Goal: Task Accomplishment & Management: Use online tool/utility

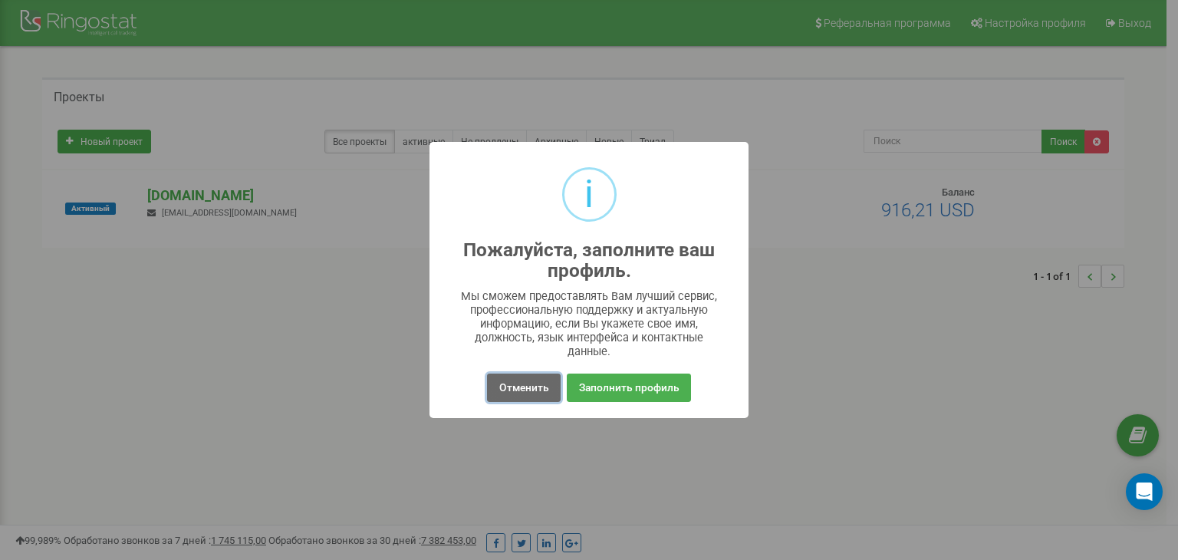
click at [547, 387] on font "Отменить" at bounding box center [524, 387] width 50 height 12
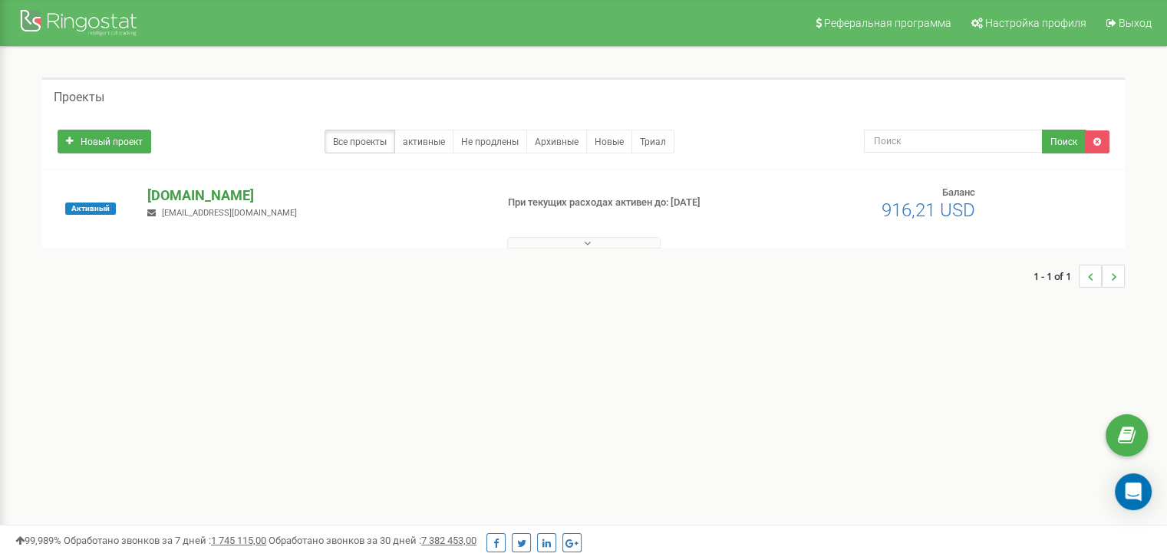
click at [193, 188] on font "[DOMAIN_NAME]" at bounding box center [200, 195] width 107 height 16
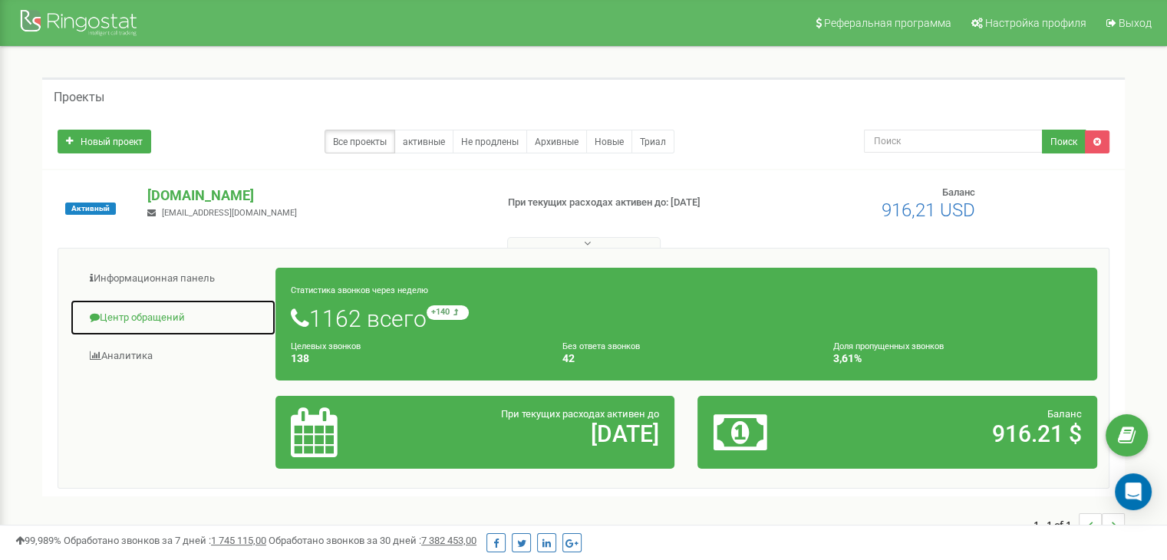
click at [141, 308] on link "Центр обращений" at bounding box center [173, 318] width 206 height 38
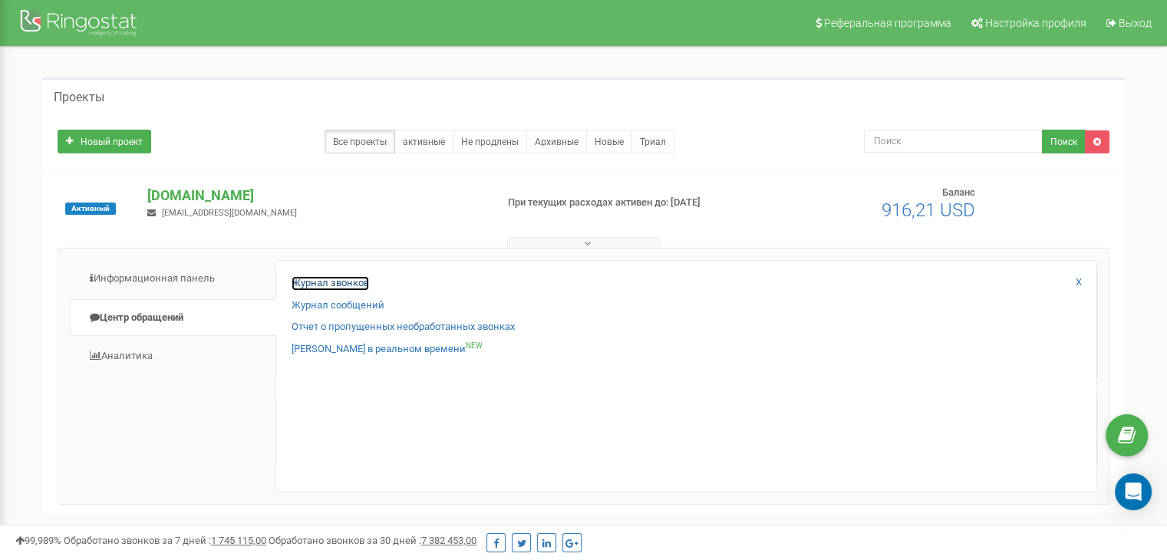
click at [315, 281] on font "Журнал звонков" at bounding box center [330, 283] width 77 height 12
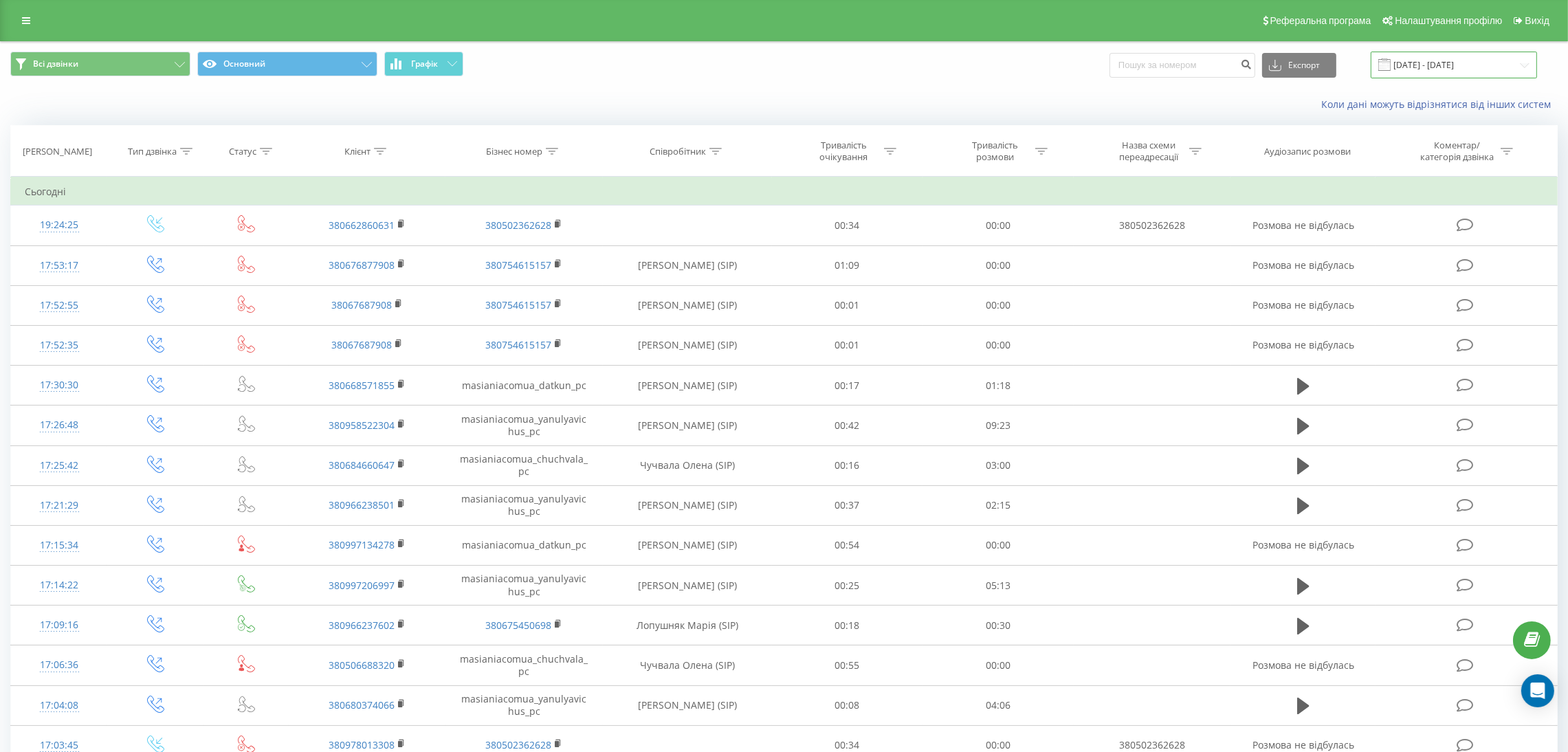
click at [1457, 62] on input "[DATE] - [DATE]" at bounding box center [1454, 65] width 167 height 27
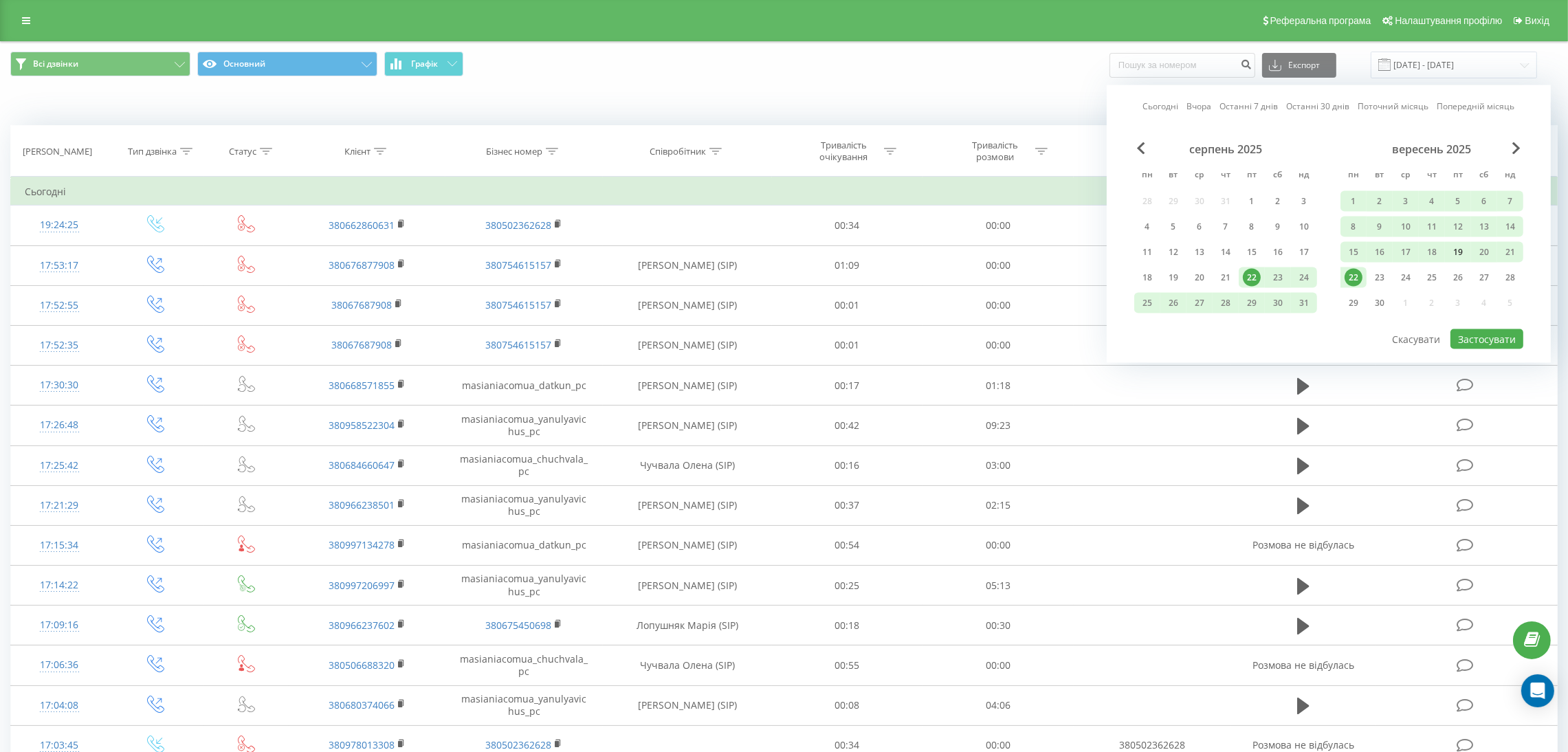
click at [1461, 246] on div "19" at bounding box center [1458, 253] width 18 height 18
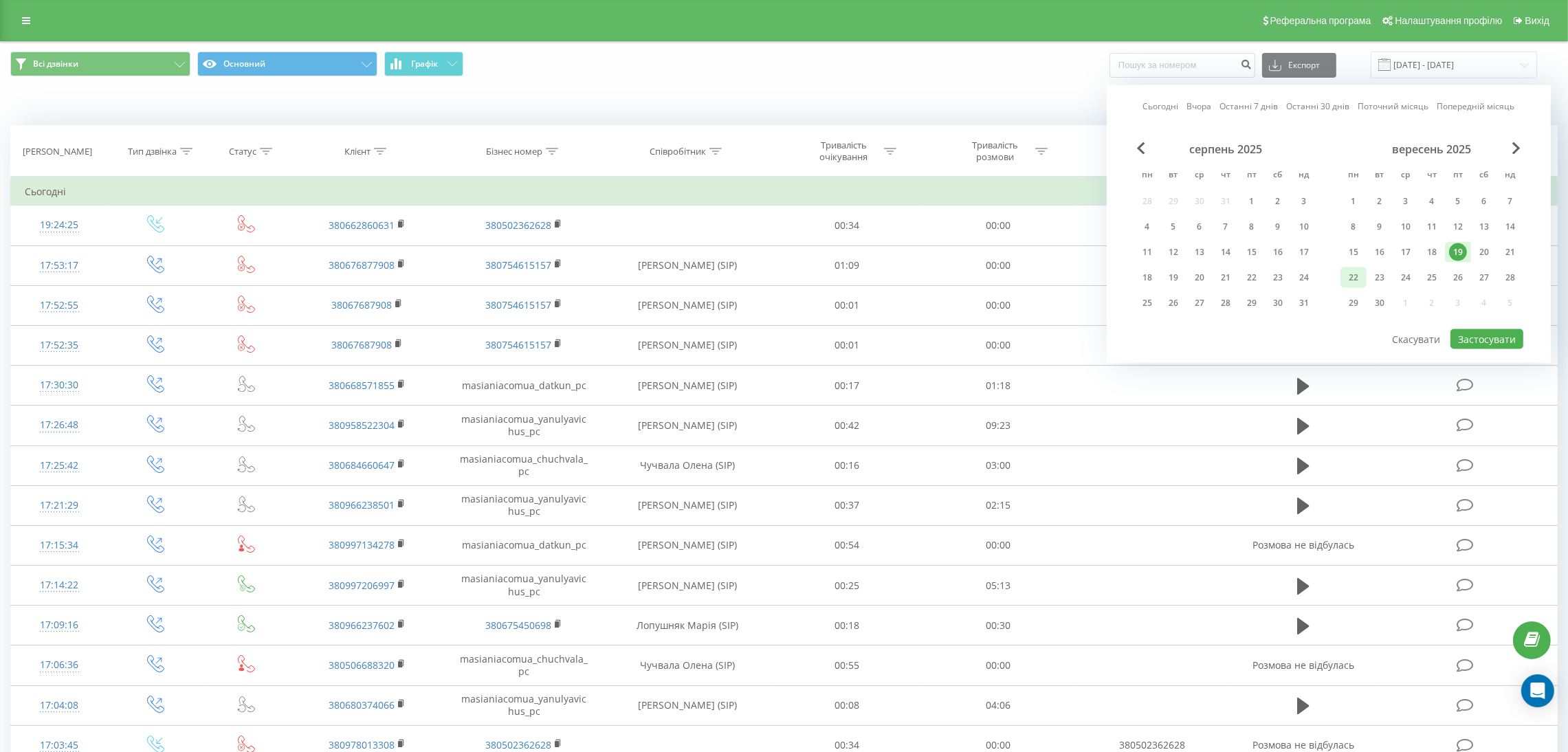
click at [1357, 272] on div "22" at bounding box center [1354, 278] width 18 height 18
click at [1482, 329] on button "Застосувати" at bounding box center [1486, 339] width 73 height 20
type input "[DATE] - [DATE]"
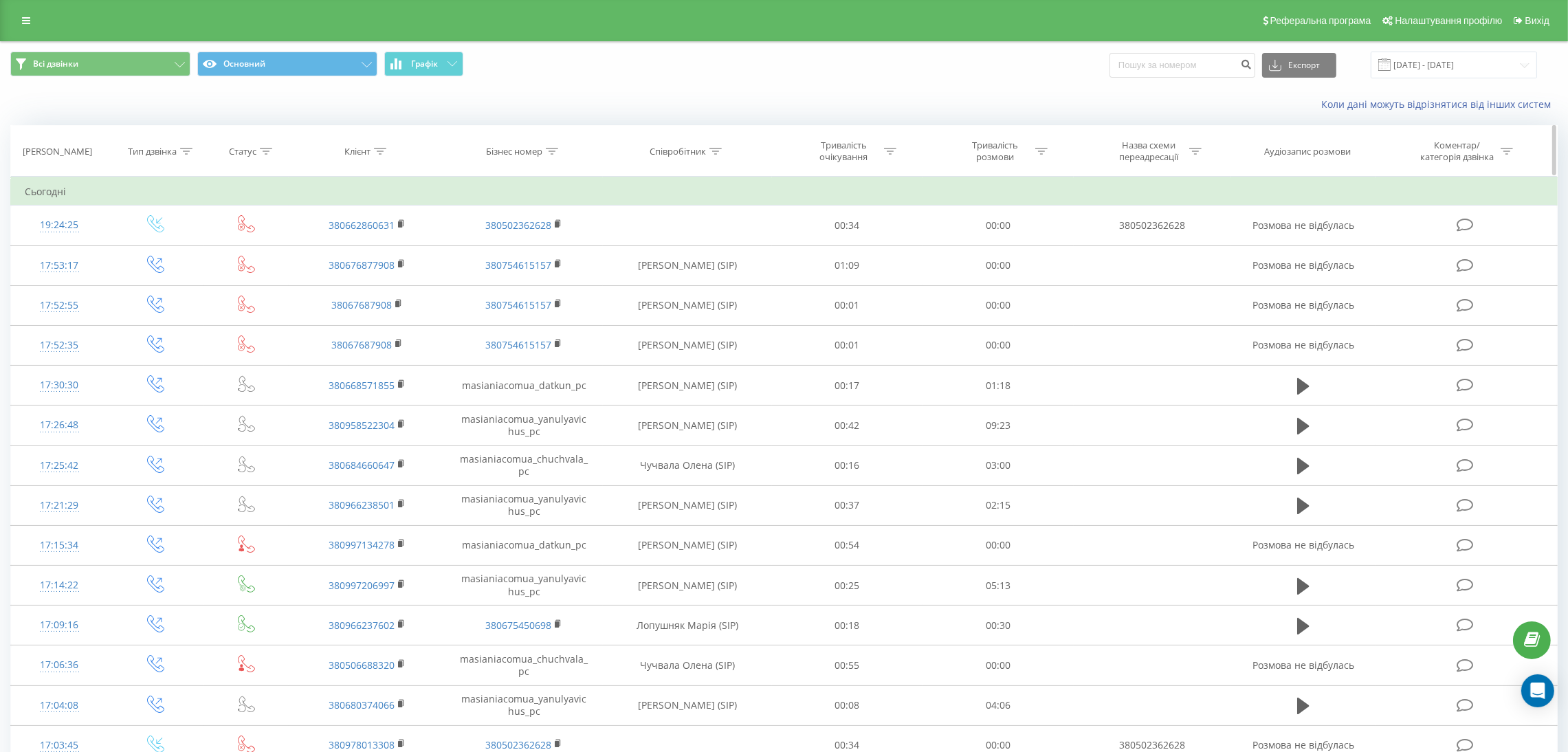
click at [717, 154] on icon at bounding box center [716, 151] width 13 height 7
click at [698, 247] on input "text" at bounding box center [687, 249] width 121 height 24
click at [720, 276] on span "OK" at bounding box center [716, 277] width 39 height 22
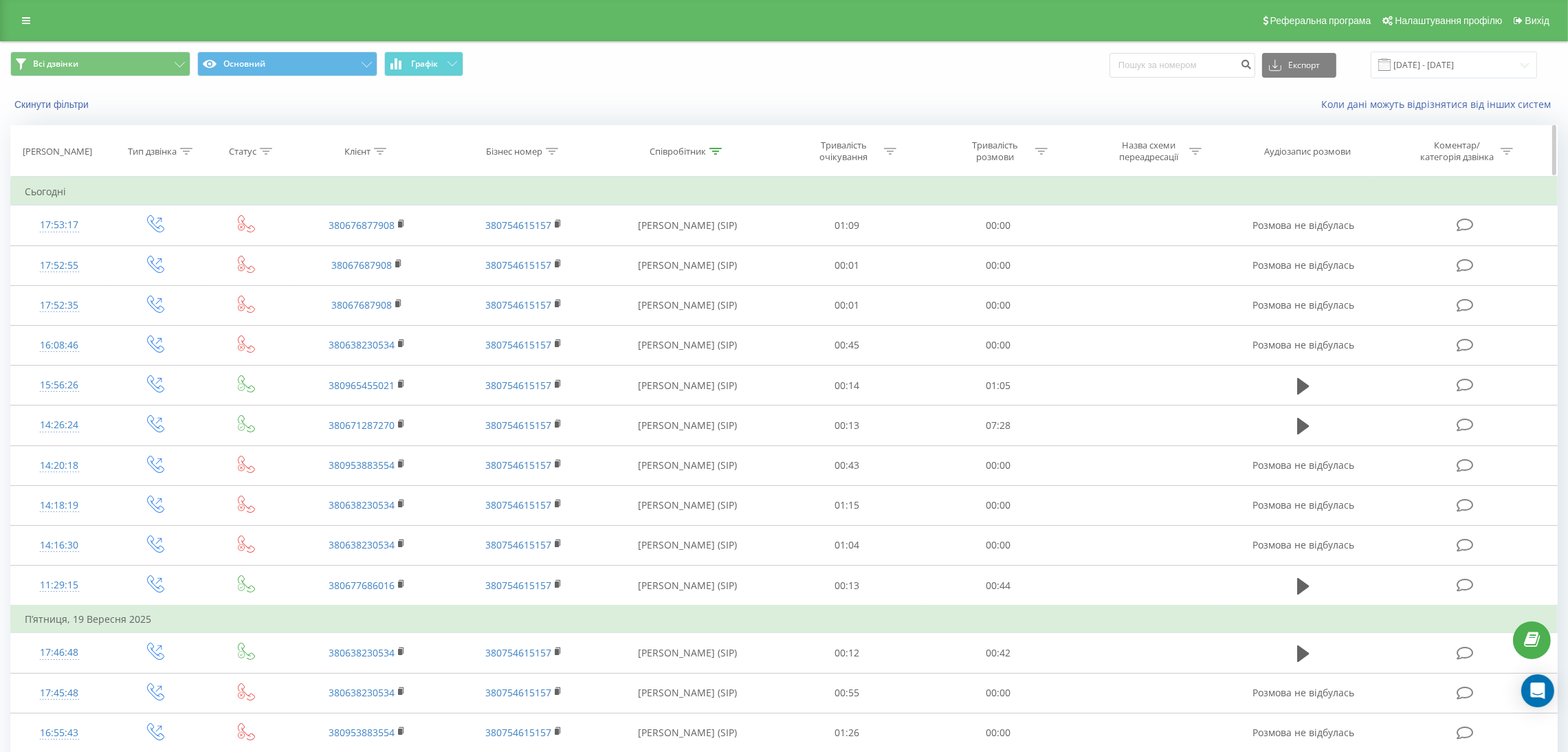
click at [720, 157] on div at bounding box center [716, 151] width 13 height 12
click at [683, 249] on input "савч" at bounding box center [687, 249] width 121 height 24
click at [725, 279] on span "OK" at bounding box center [716, 277] width 39 height 22
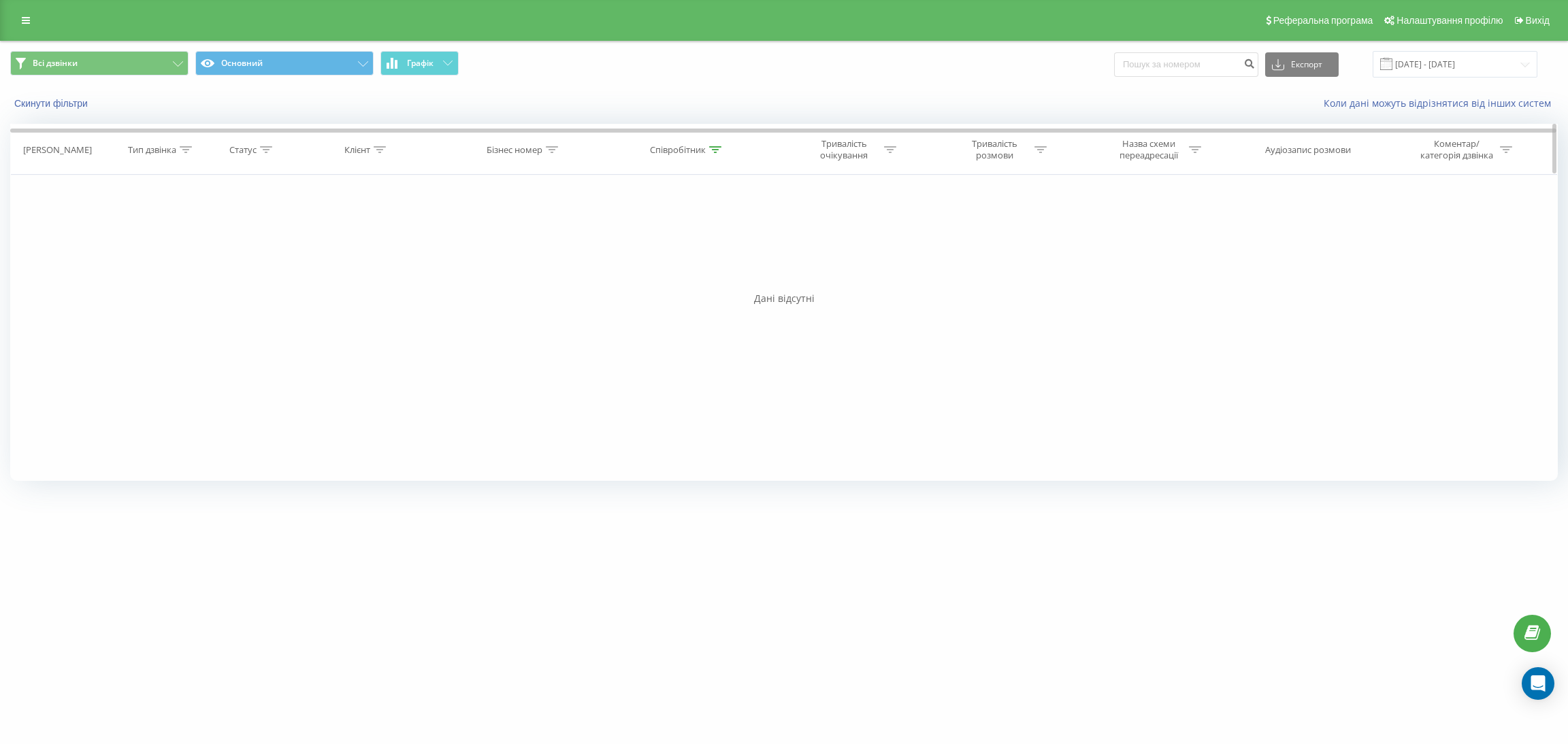
click at [714, 149] on icon at bounding box center [715, 150] width 12 height 7
click at [654, 262] on div "Скасувати OK" at bounding box center [686, 274] width 120 height 31
click at [659, 253] on input "гус" at bounding box center [686, 247] width 120 height 24
click at [728, 286] on div "Скасувати OK" at bounding box center [686, 274] width 120 height 31
click at [720, 275] on span "OK" at bounding box center [716, 274] width 38 height 21
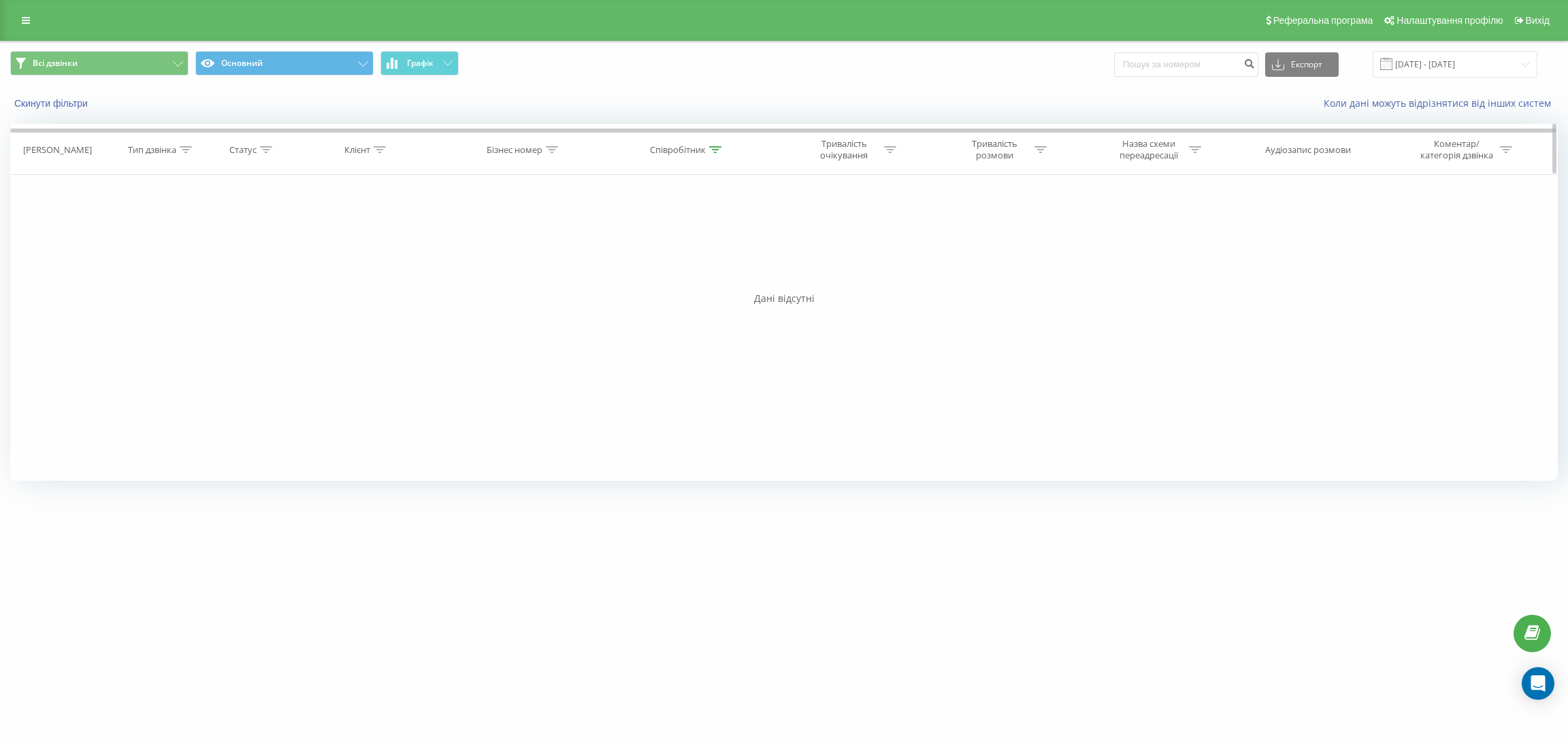
click at [714, 145] on div at bounding box center [715, 150] width 12 height 12
click at [683, 263] on div "Скасувати OK" at bounding box center [686, 274] width 120 height 31
click at [660, 253] on input "гусь" at bounding box center [686, 247] width 120 height 24
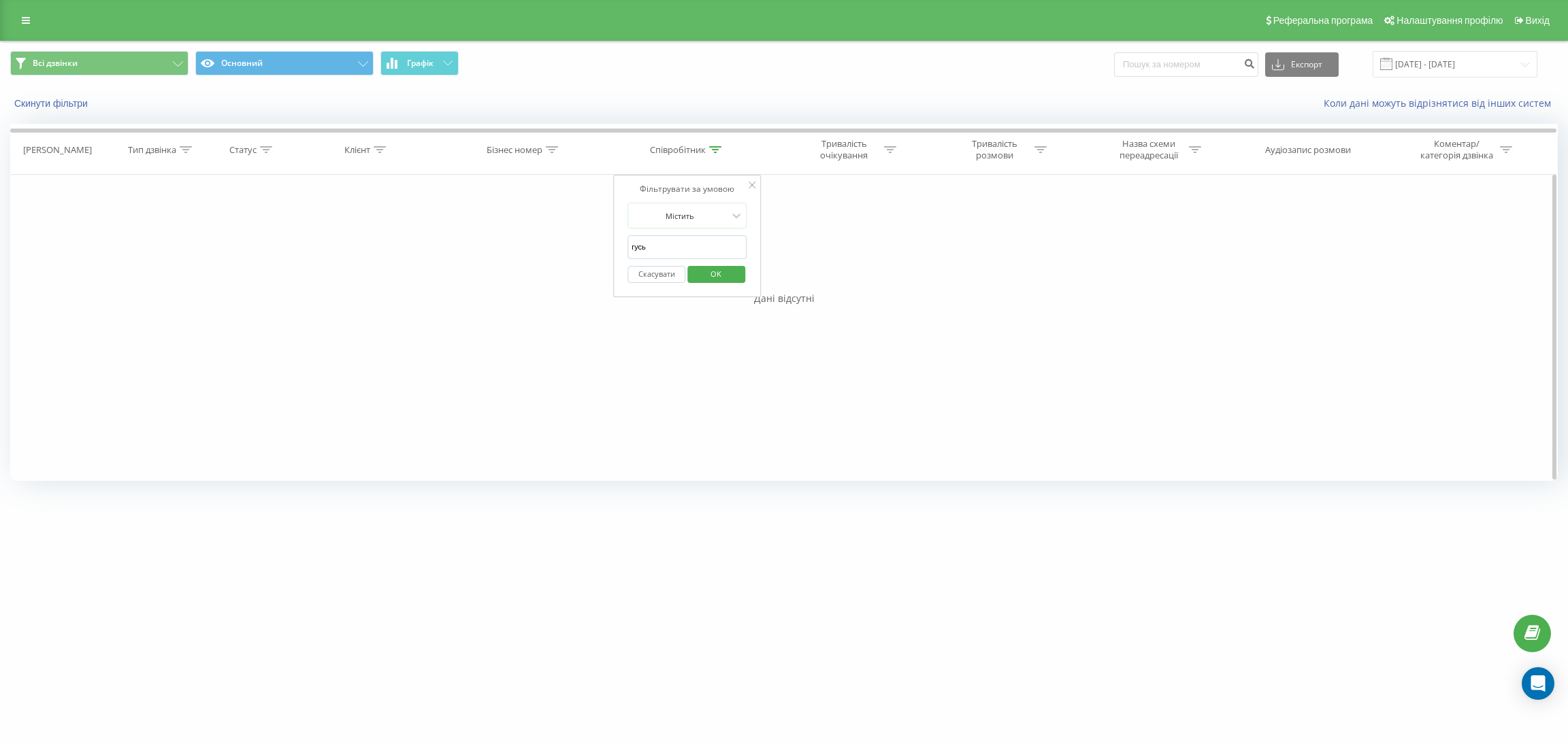
click at [660, 253] on input "гусь" at bounding box center [686, 247] width 120 height 24
click at [634, 232] on form "Містить гу Скасувати OK" at bounding box center [686, 247] width 120 height 87
click at [722, 275] on span "OK" at bounding box center [716, 274] width 38 height 21
click at [713, 148] on icon at bounding box center [715, 150] width 12 height 7
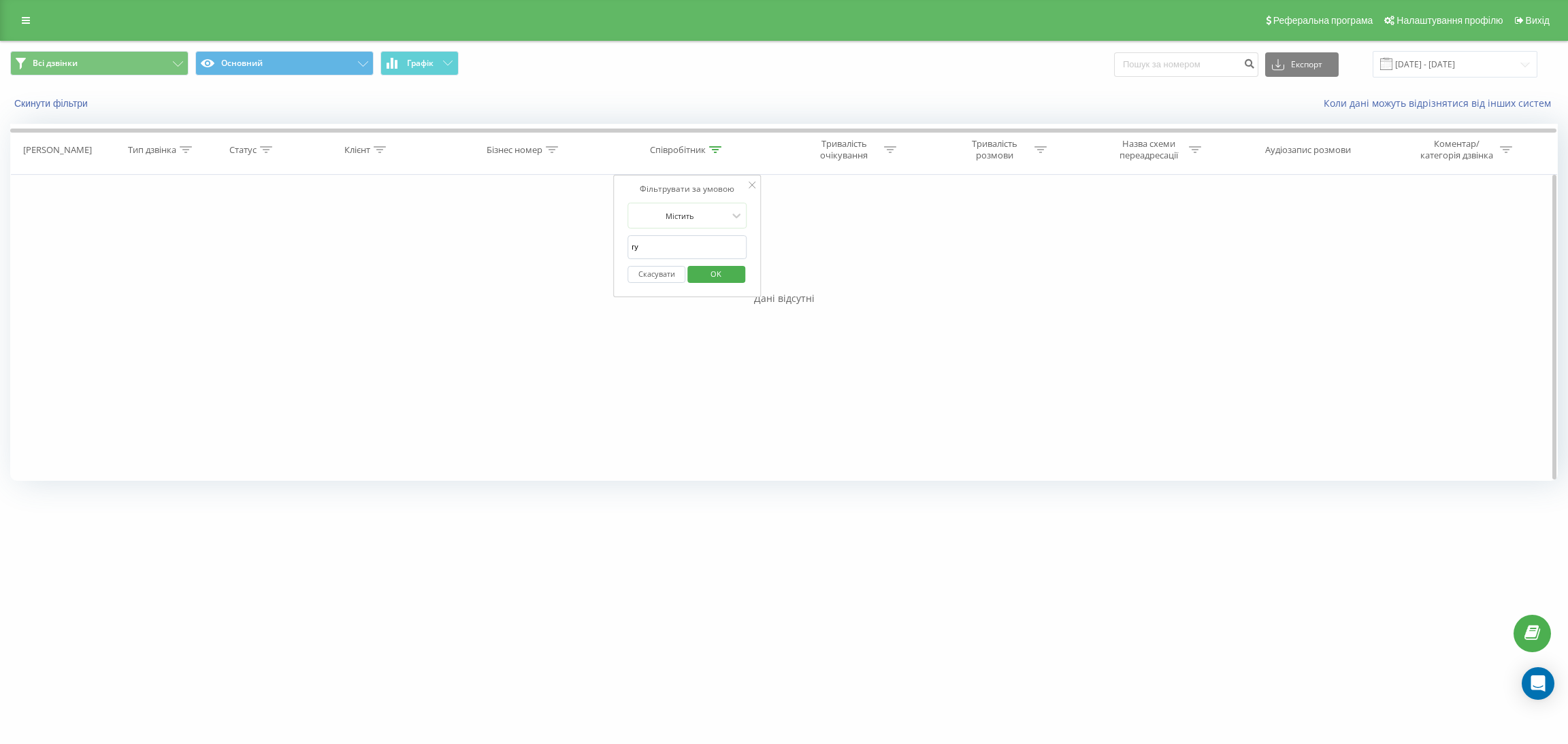
click at [672, 256] on input "гу" at bounding box center [686, 247] width 120 height 24
click at [714, 270] on span "OK" at bounding box center [716, 274] width 38 height 21
drag, startPoint x: 715, startPoint y: 147, endPoint x: 701, endPoint y: 165, distance: 22.8
click at [713, 147] on icon at bounding box center [715, 150] width 12 height 7
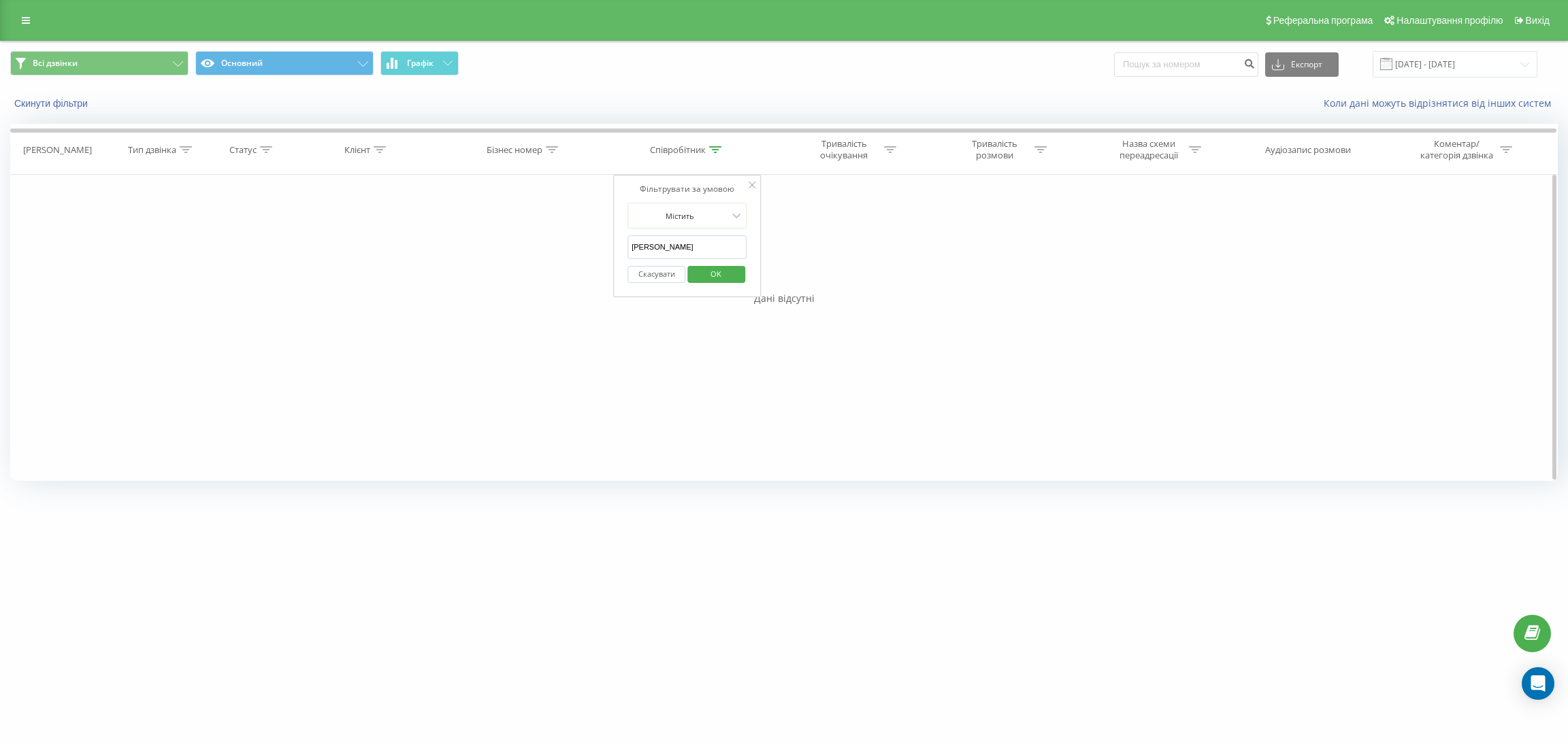
click at [661, 242] on input "[PERSON_NAME]" at bounding box center [686, 247] width 120 height 24
click at [716, 265] on span "OK" at bounding box center [716, 274] width 38 height 21
click at [711, 151] on icon at bounding box center [715, 150] width 12 height 7
click at [670, 237] on input "mik" at bounding box center [686, 247] width 120 height 24
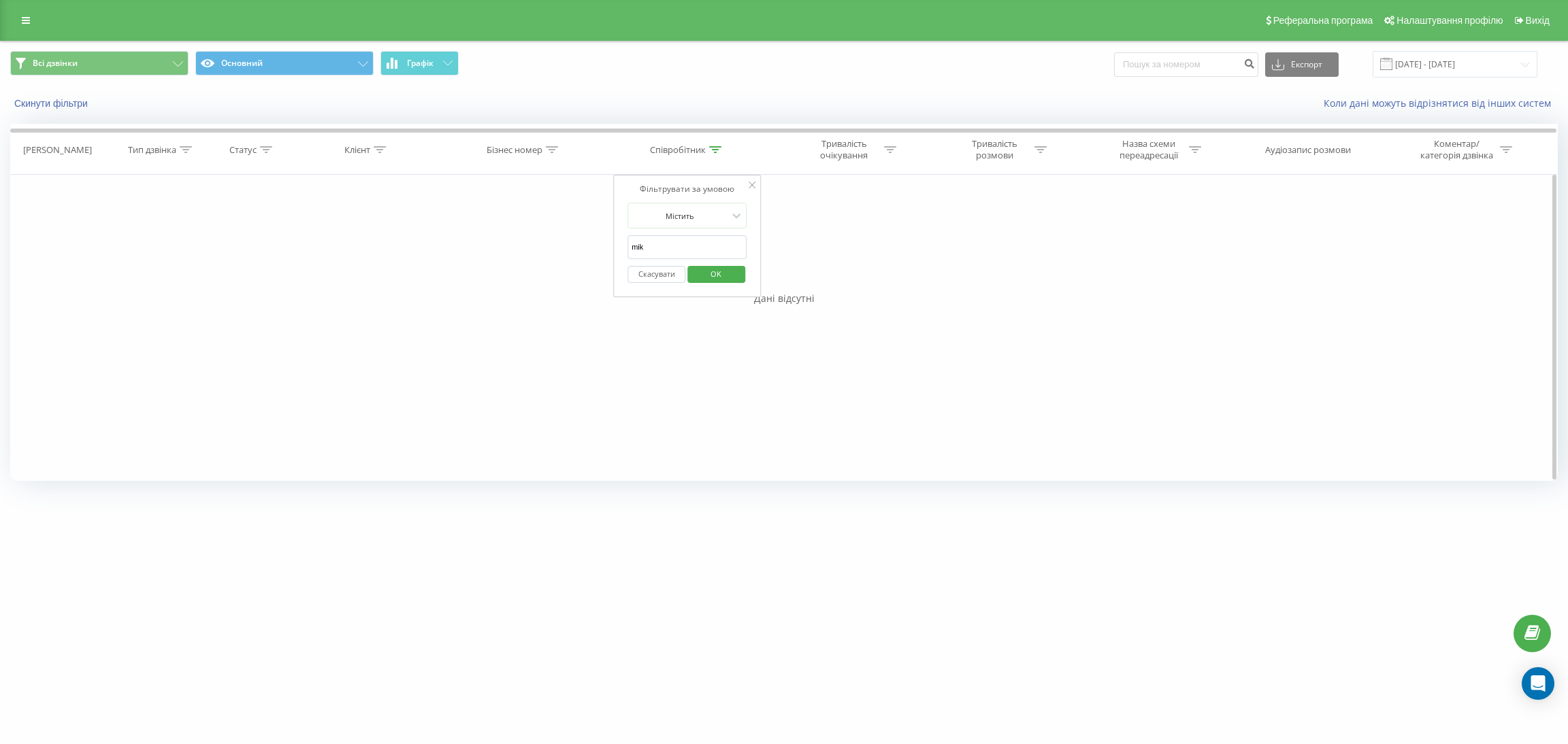
click at [670, 237] on input "mik" at bounding box center [686, 247] width 120 height 24
click at [733, 270] on span "OK" at bounding box center [716, 274] width 38 height 21
click at [711, 145] on div at bounding box center [715, 150] width 12 height 12
click at [668, 253] on input "gu" at bounding box center [686, 247] width 120 height 24
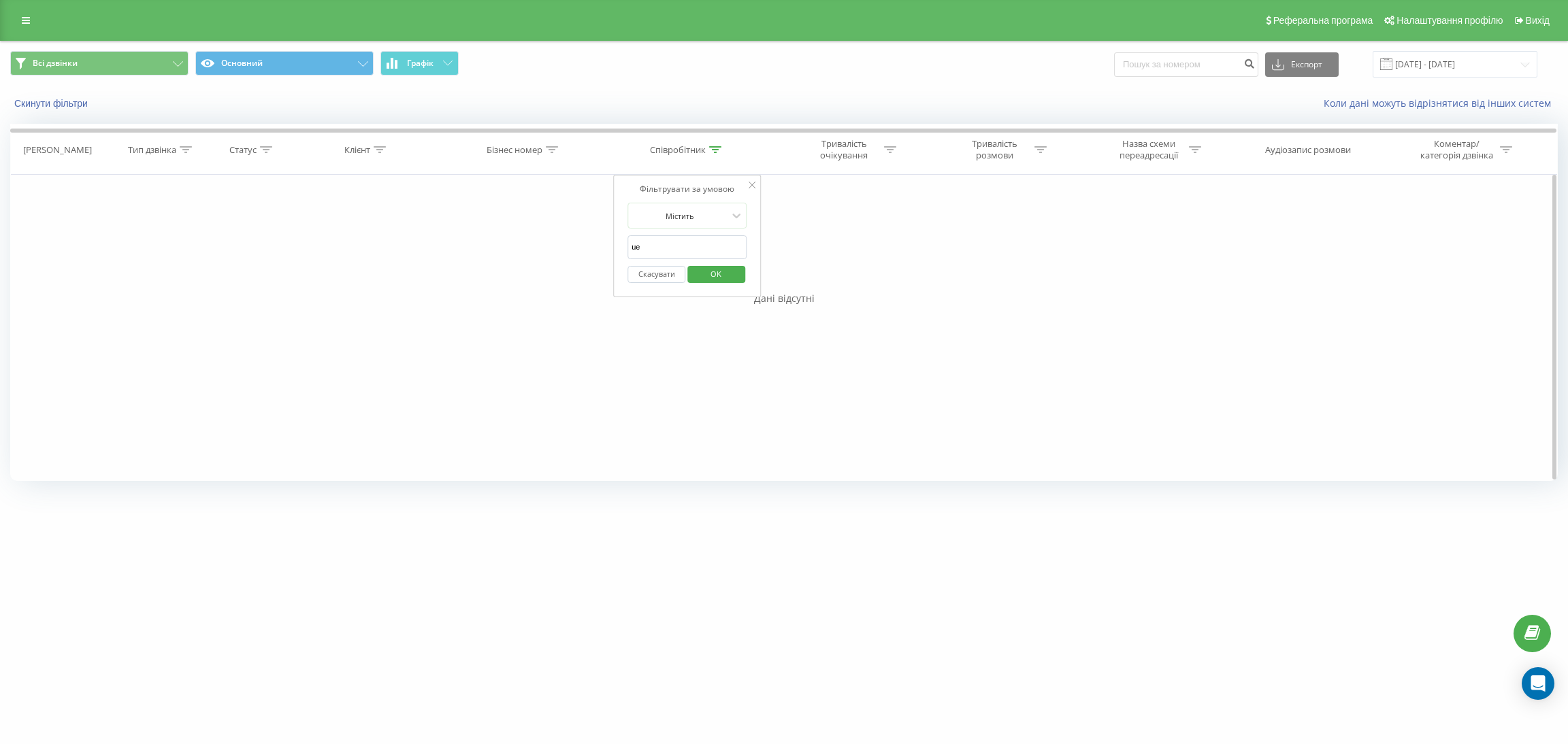
type input "u"
type input "гус"
click at [719, 270] on span "OK" at bounding box center [716, 274] width 38 height 21
click at [713, 148] on icon at bounding box center [715, 150] width 12 height 7
click at [1452, 66] on input "[DATE] - [DATE]" at bounding box center [1454, 65] width 165 height 27
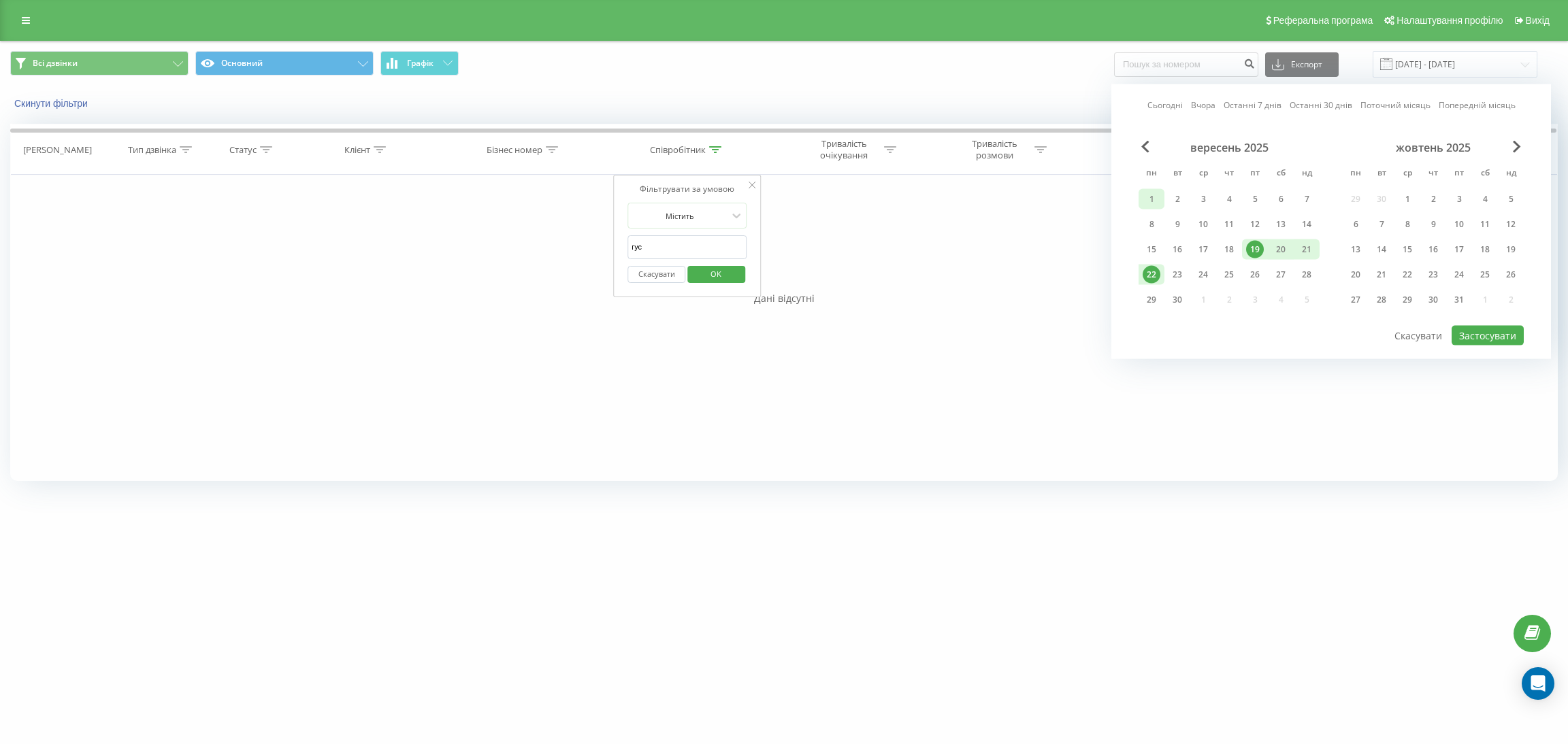
click at [1148, 192] on div "1" at bounding box center [1151, 200] width 18 height 18
click at [1153, 266] on div "22" at bounding box center [1151, 275] width 18 height 18
click at [1483, 335] on button "Застосувати" at bounding box center [1486, 335] width 72 height 20
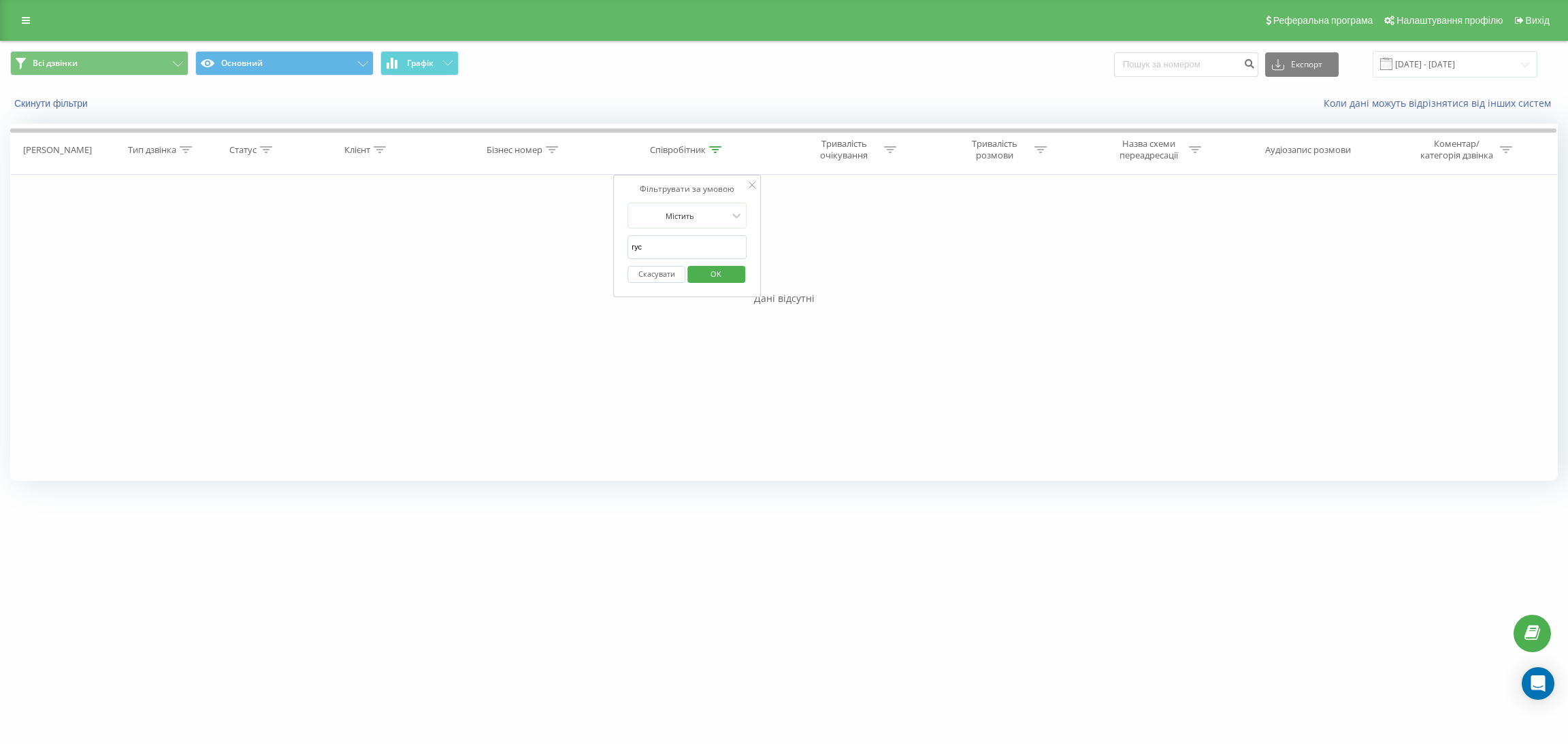
click at [717, 268] on span "OK" at bounding box center [716, 274] width 38 height 21
click at [717, 143] on th "Співробітник" at bounding box center [687, 149] width 169 height 51
drag, startPoint x: 720, startPoint y: 142, endPoint x: 717, endPoint y: 151, distance: 9.5
click at [720, 144] on th "Співробітник" at bounding box center [687, 149] width 169 height 51
click at [717, 151] on icon at bounding box center [715, 150] width 12 height 7
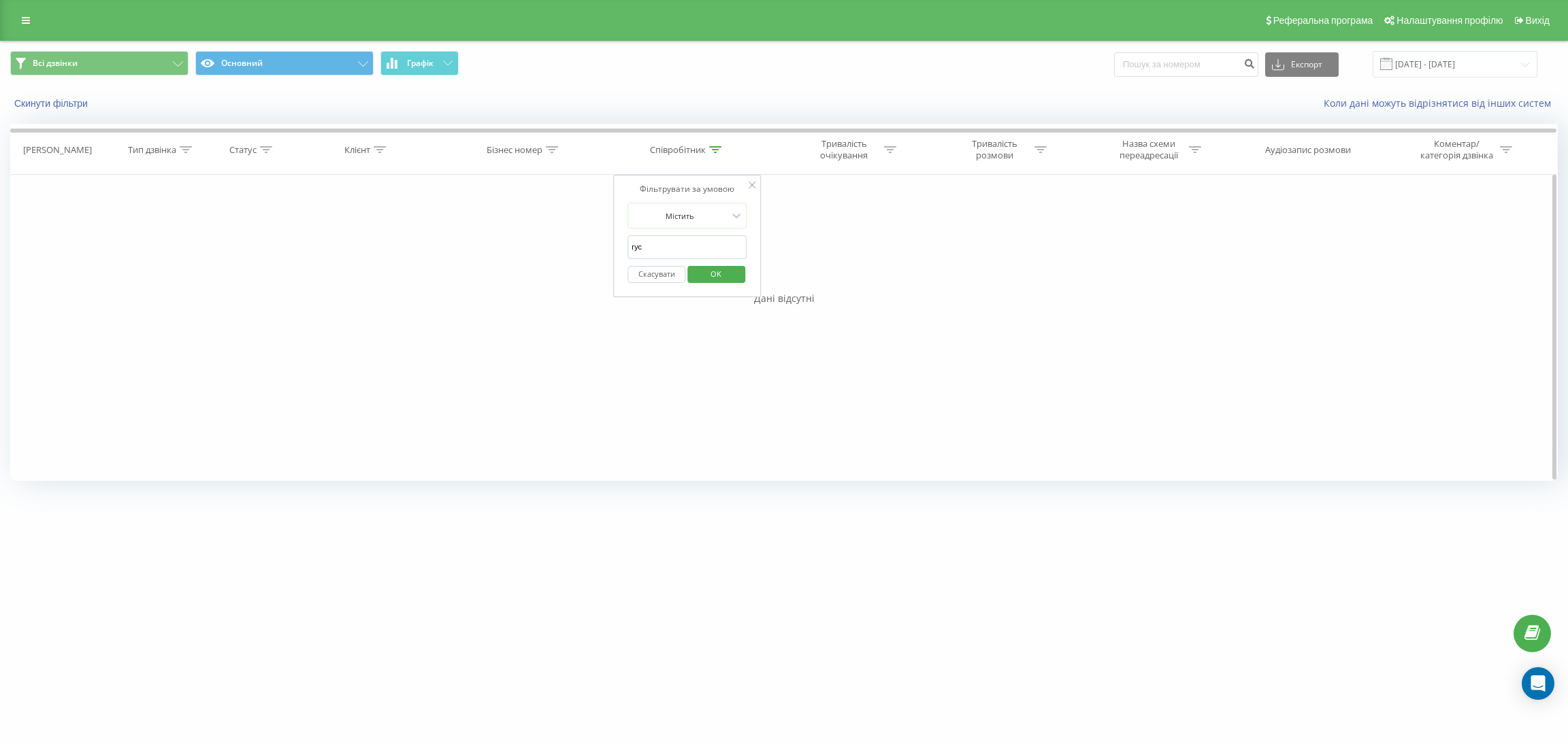
click at [733, 281] on span "OK" at bounding box center [716, 274] width 38 height 21
click at [1467, 63] on input "[DATE] - [DATE]" at bounding box center [1454, 65] width 165 height 27
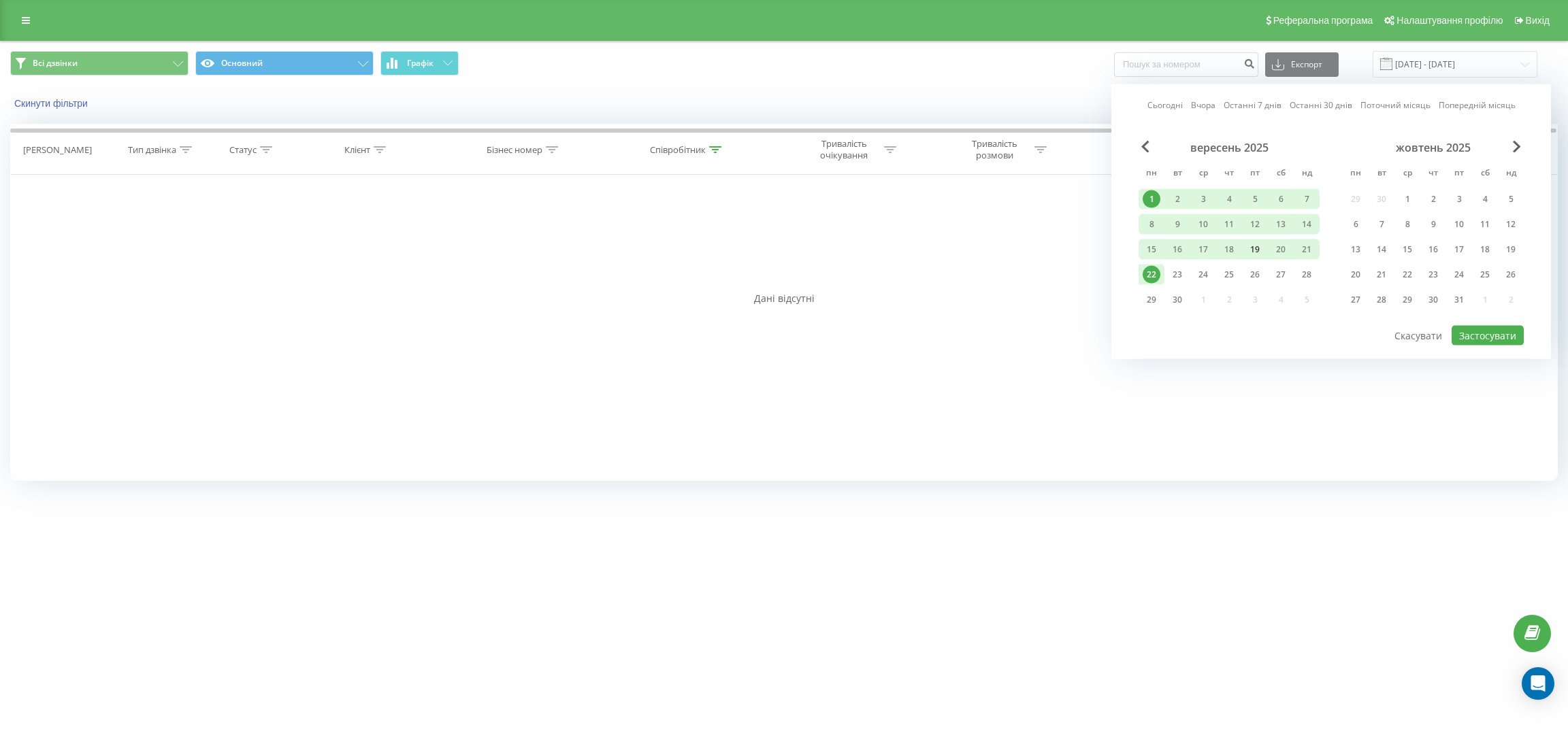
click at [1254, 245] on div "19" at bounding box center [1255, 250] width 18 height 18
click at [1150, 270] on div "22" at bounding box center [1151, 275] width 18 height 18
click at [1491, 332] on button "Застосувати" at bounding box center [1486, 335] width 72 height 20
type input "[DATE] - [DATE]"
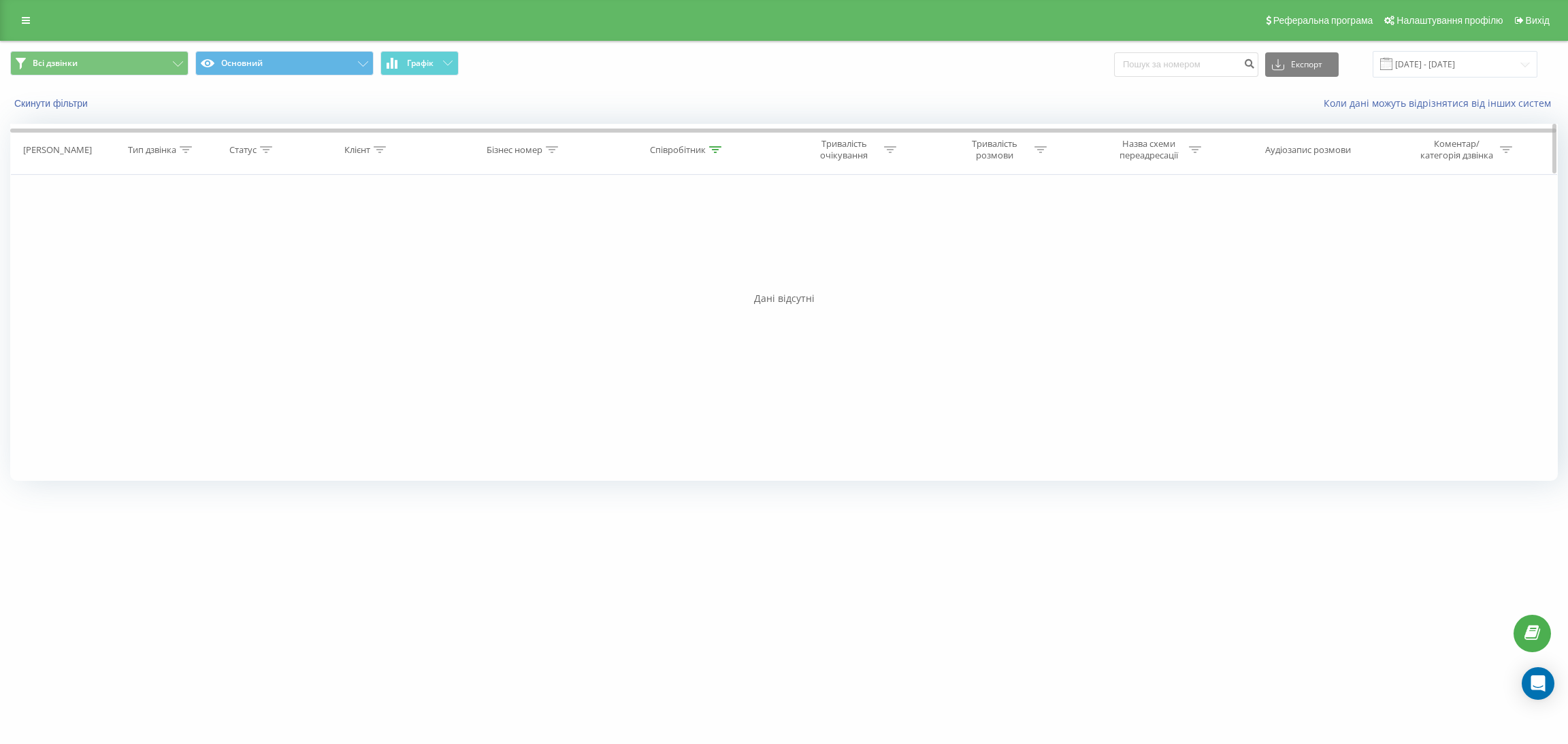
click at [715, 147] on icon at bounding box center [715, 150] width 12 height 7
click at [659, 249] on input "гус" at bounding box center [686, 247] width 120 height 24
click at [659, 249] on input "ча" at bounding box center [686, 247] width 120 height 24
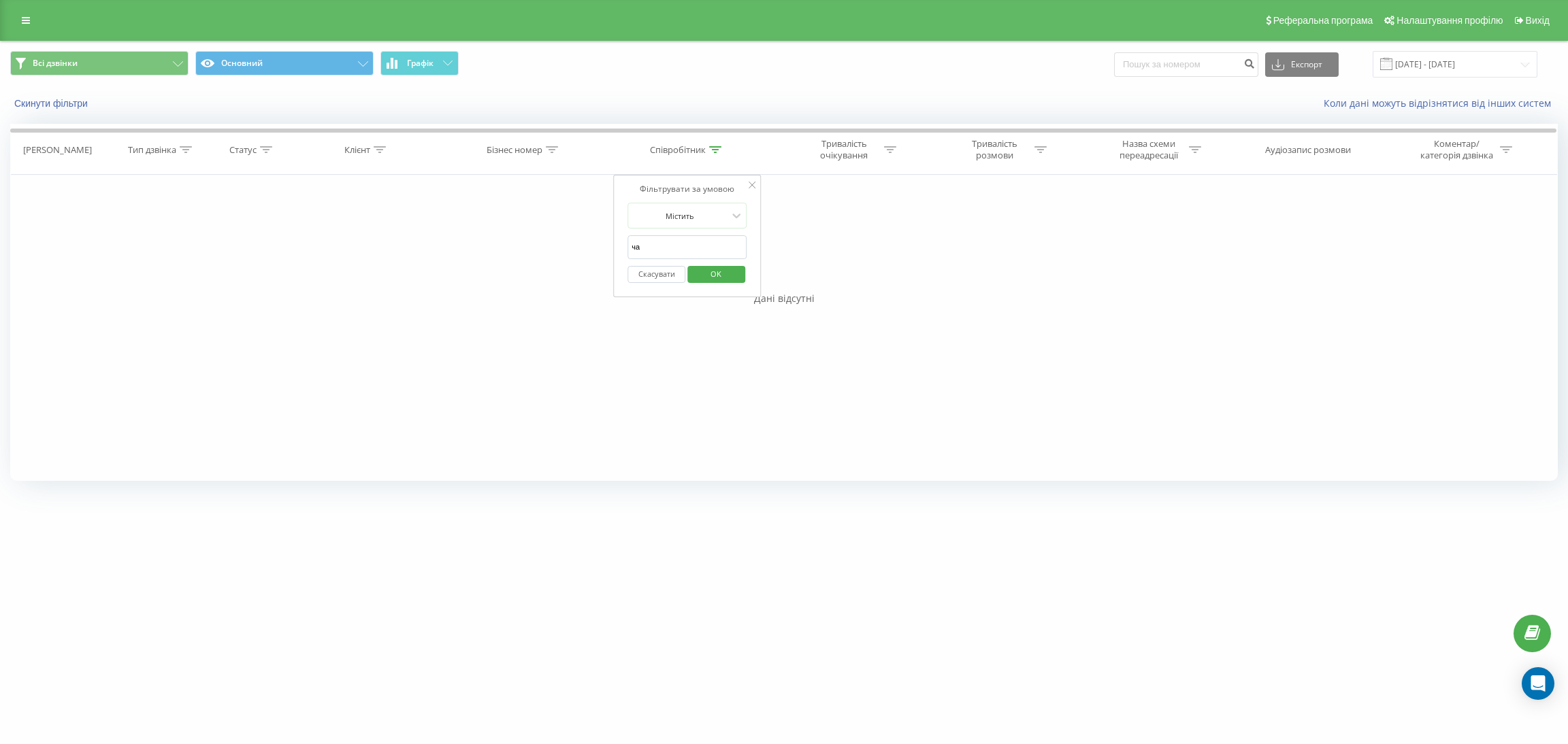
click at [659, 249] on input "ча" at bounding box center [686, 247] width 120 height 24
click at [705, 269] on span "OK" at bounding box center [716, 274] width 38 height 21
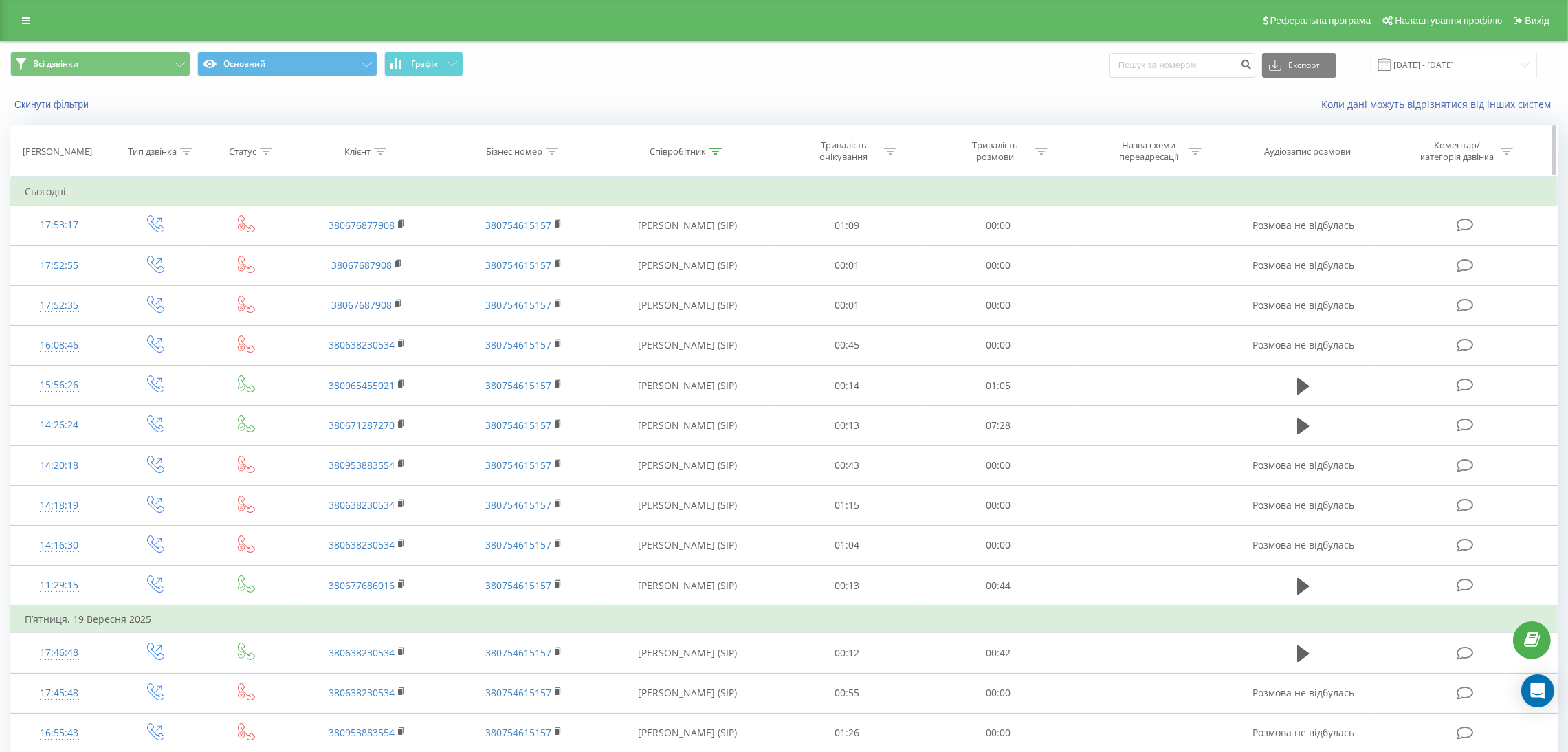
click at [711, 146] on div at bounding box center [716, 151] width 13 height 12
click at [663, 249] on input "савч" at bounding box center [687, 249] width 121 height 24
click at [723, 285] on span "OK" at bounding box center [716, 277] width 39 height 22
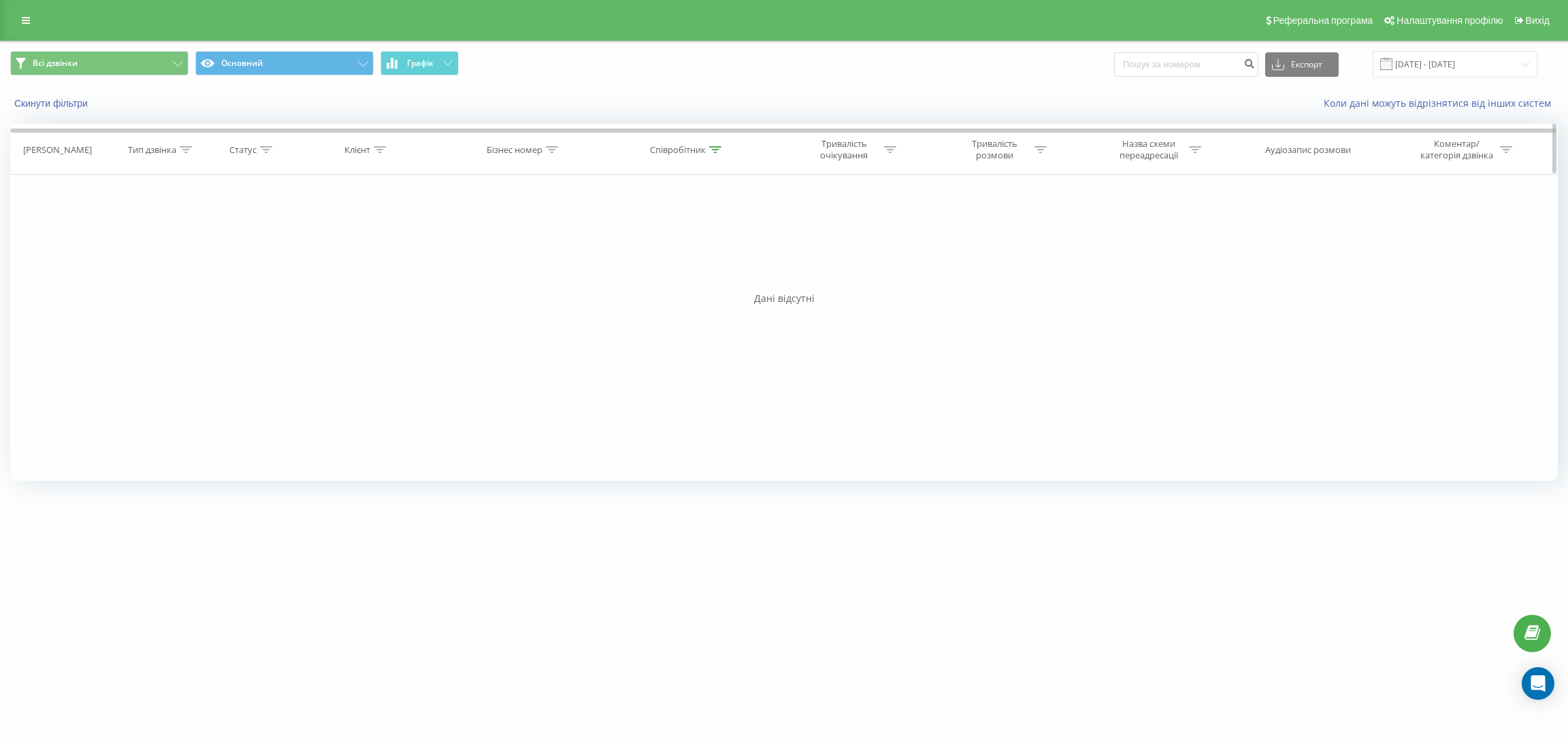
click at [717, 151] on icon at bounding box center [715, 150] width 12 height 7
click at [670, 251] on input "гу" at bounding box center [686, 247] width 120 height 24
click at [714, 274] on span "OK" at bounding box center [716, 274] width 38 height 21
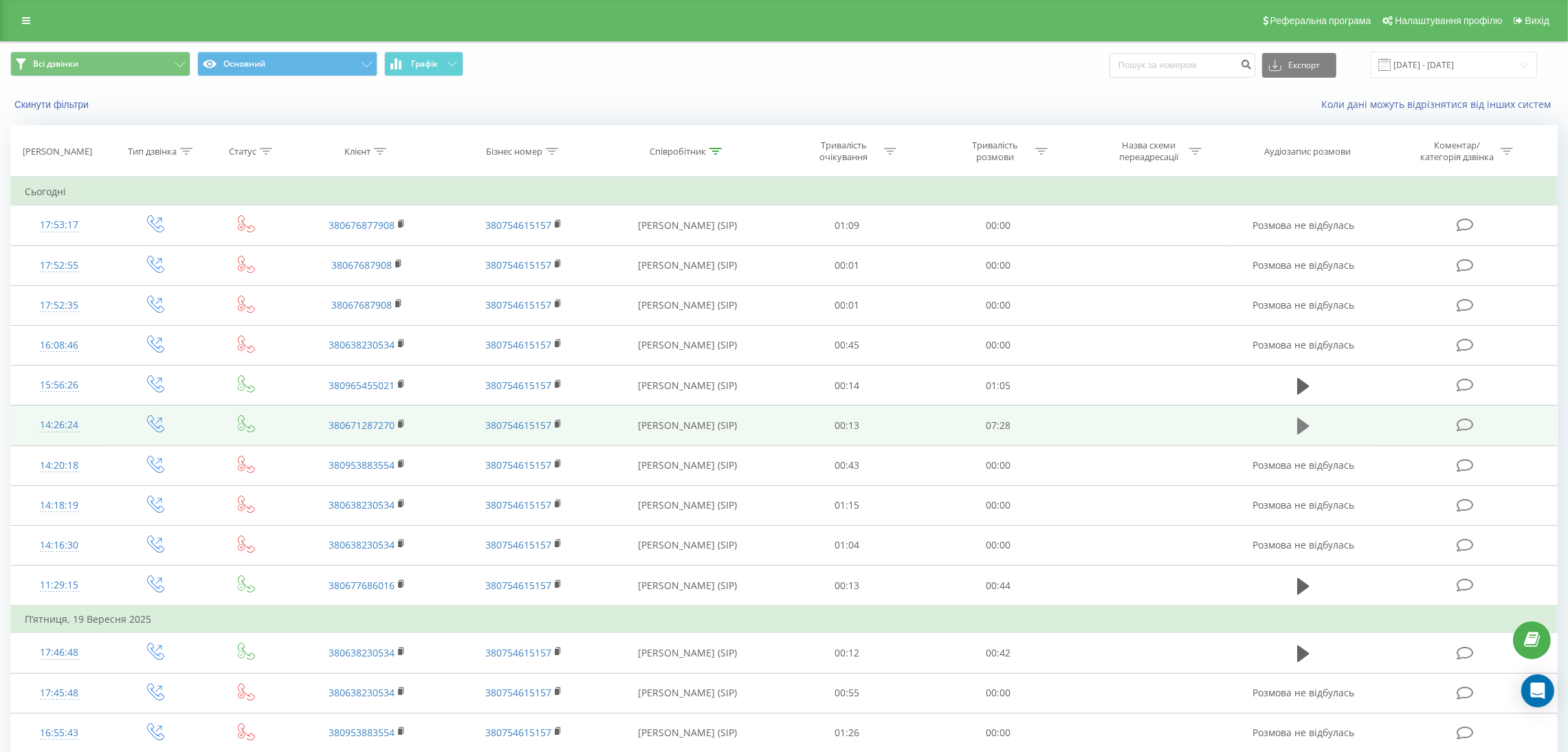
click at [1301, 429] on icon at bounding box center [1304, 426] width 13 height 16
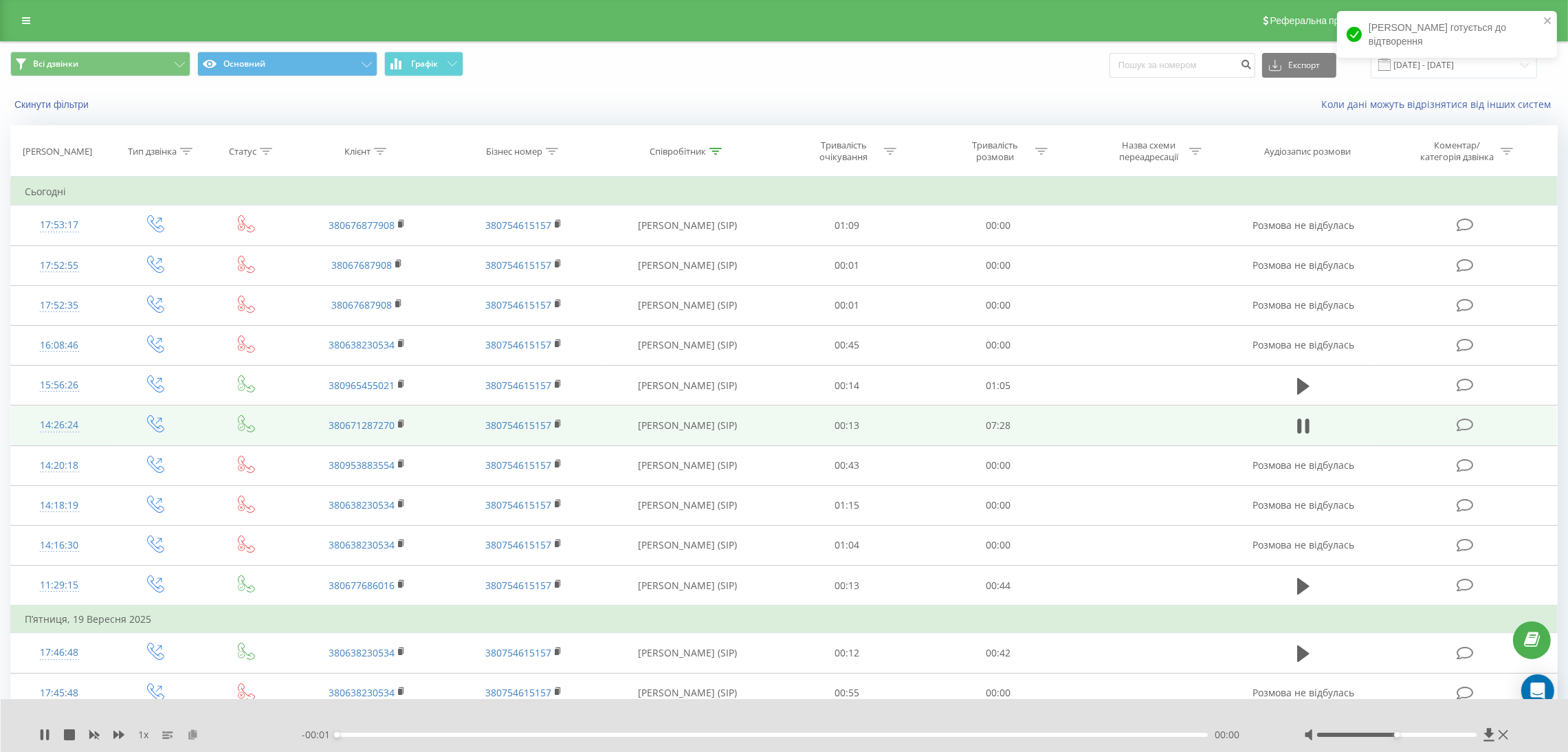
click at [192, 735] on icon at bounding box center [193, 734] width 12 height 10
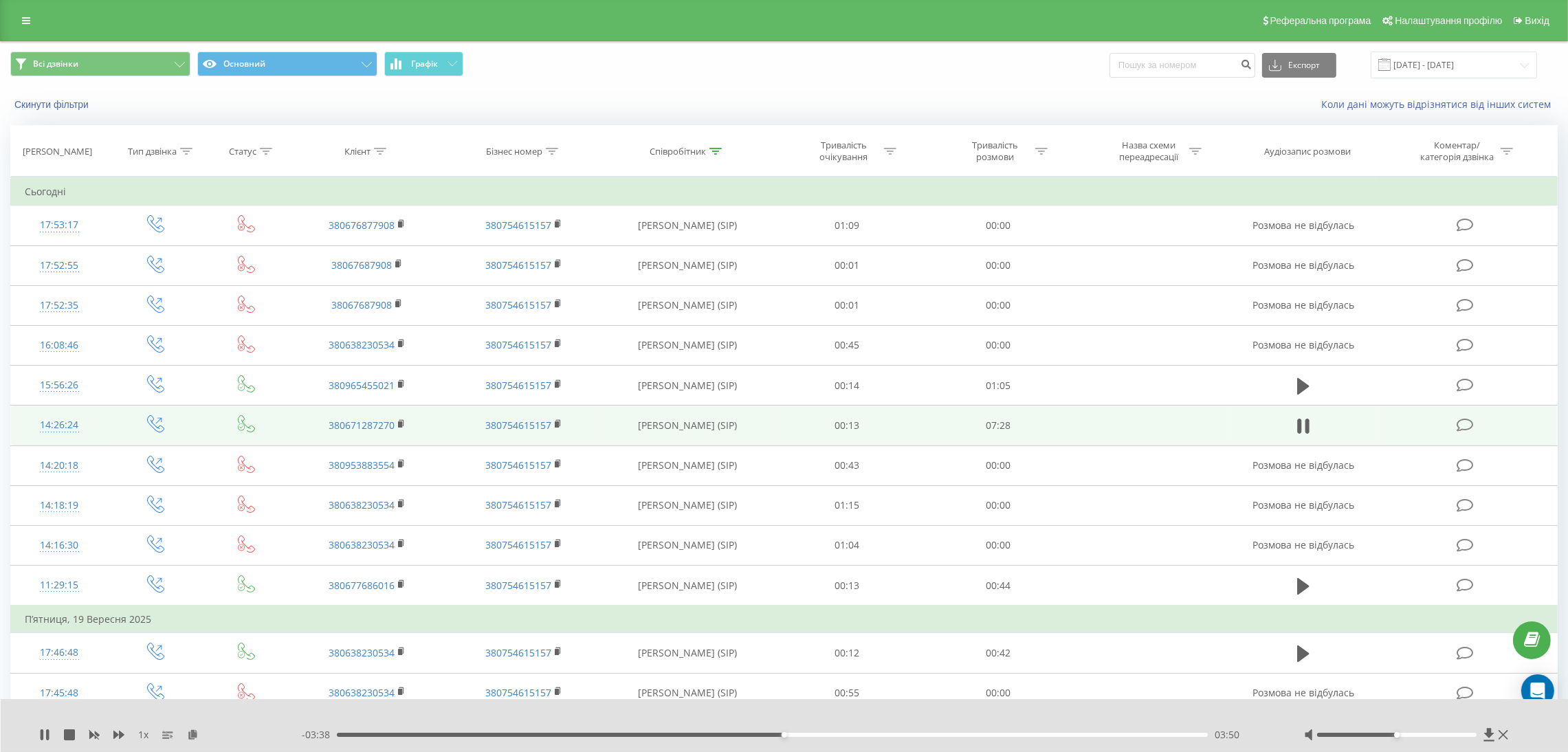
drag, startPoint x: 44, startPoint y: 731, endPoint x: 59, endPoint y: 730, distance: 15.0
click at [44, 731] on icon at bounding box center [45, 735] width 11 height 11
click at [45, 735] on icon at bounding box center [44, 735] width 8 height 11
click at [43, 734] on icon at bounding box center [41, 735] width 3 height 11
click at [43, 734] on icon at bounding box center [44, 735] width 8 height 11
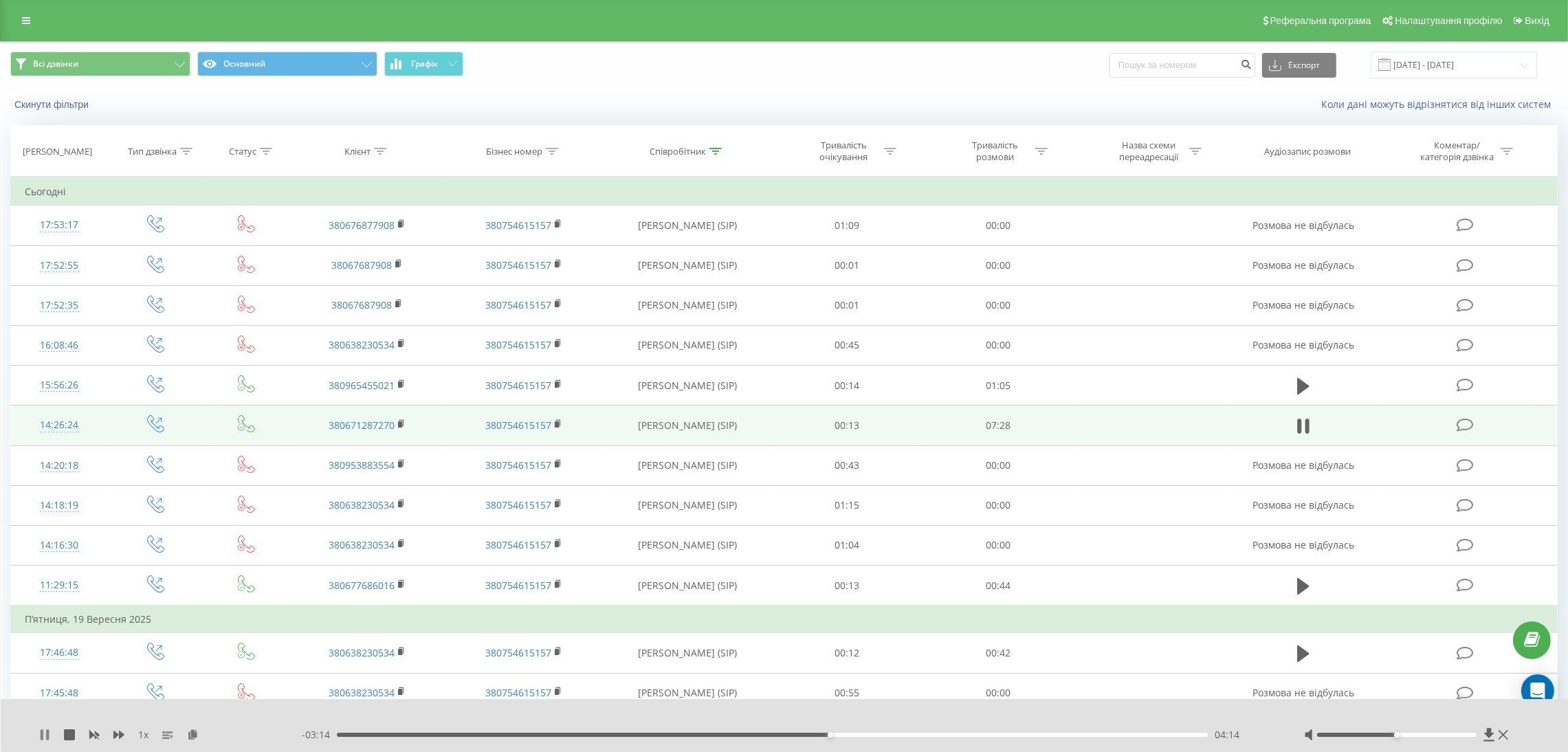
click at [47, 734] on icon at bounding box center [47, 735] width 3 height 11
click at [45, 735] on icon at bounding box center [44, 735] width 8 height 11
click at [45, 735] on icon at bounding box center [45, 735] width 11 height 11
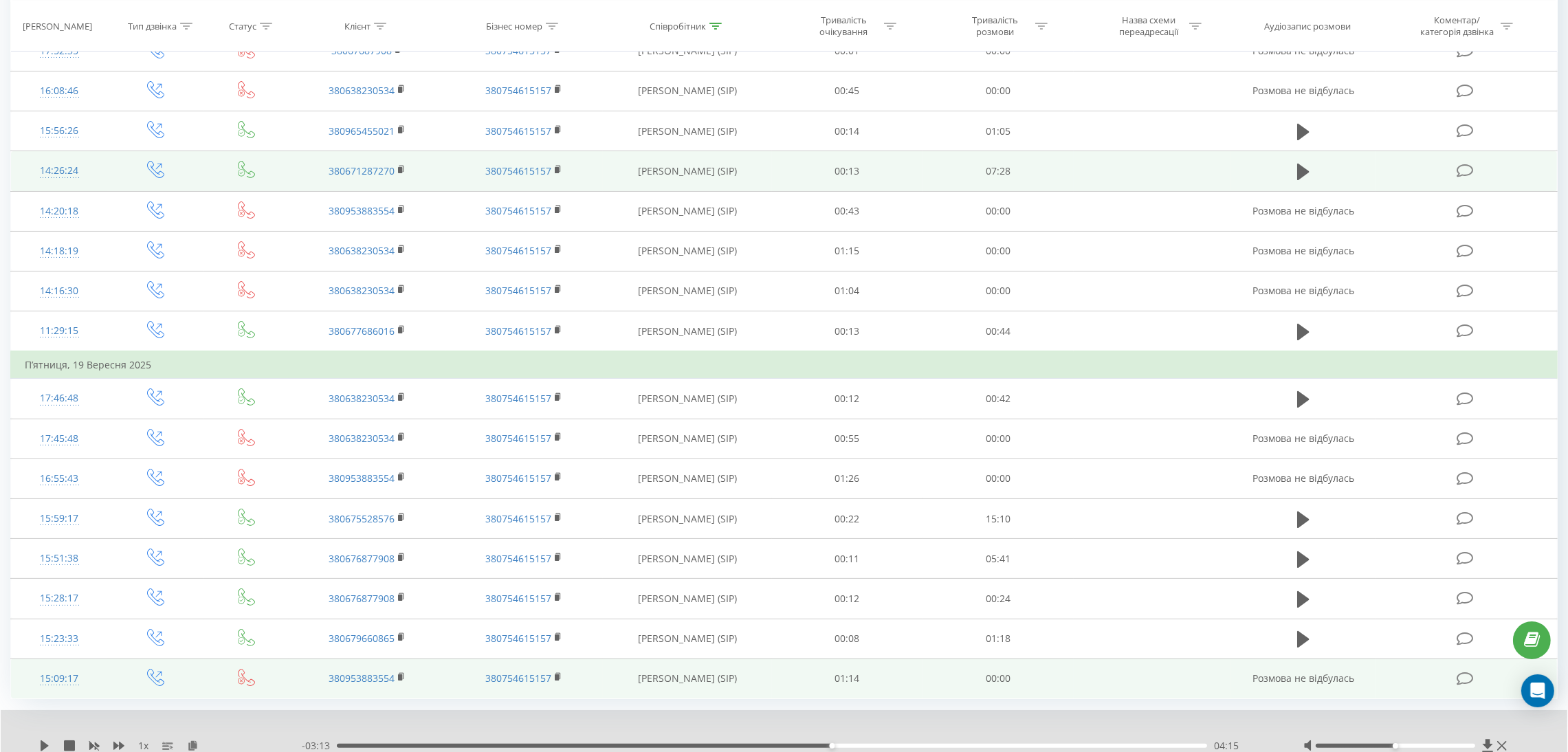
scroll to position [307, 0]
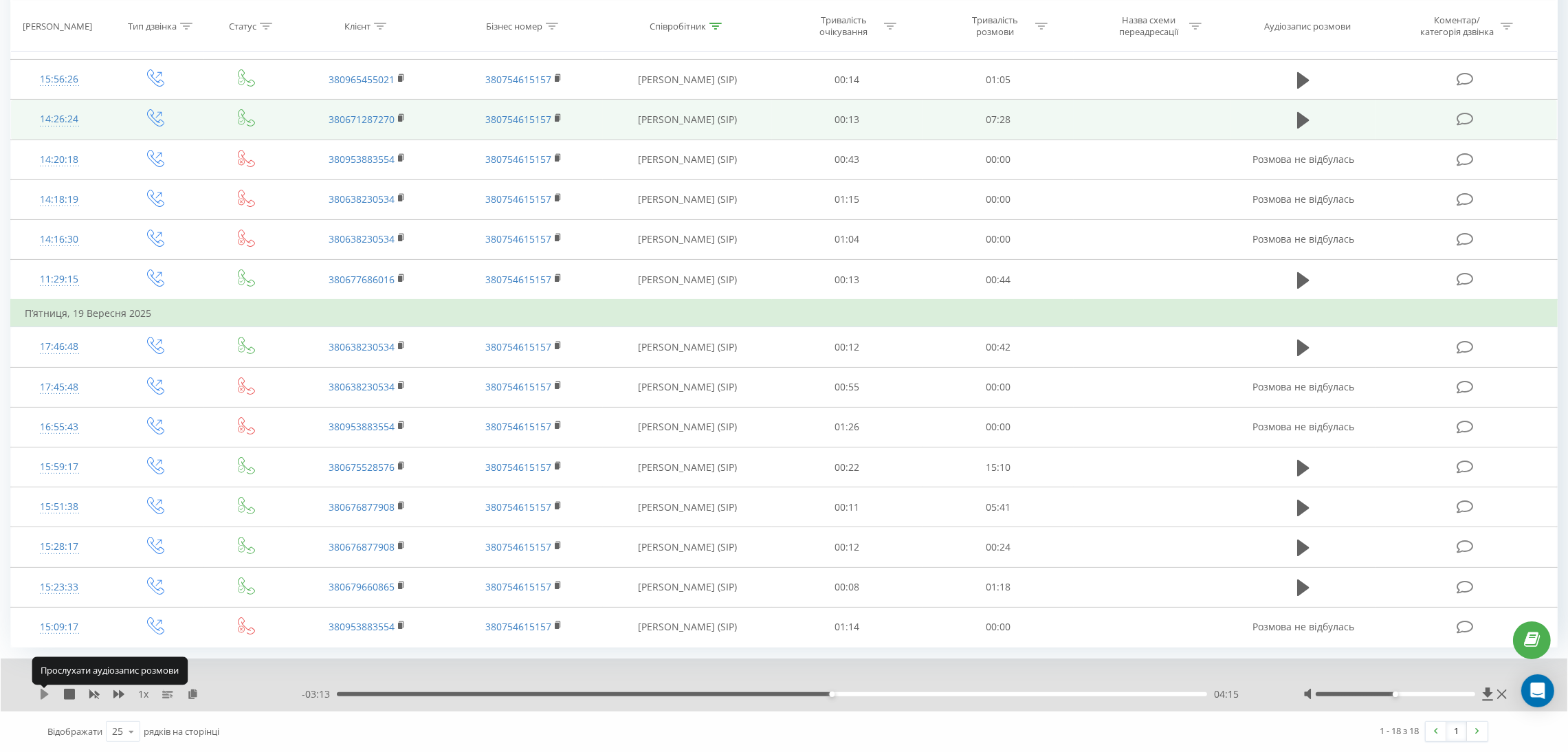
click at [43, 693] on icon at bounding box center [44, 695] width 8 height 11
click at [53, 691] on div "1 x" at bounding box center [170, 694] width 263 height 13
click at [47, 694] on icon at bounding box center [47, 695] width 3 height 11
click at [50, 689] on div "1 x" at bounding box center [170, 694] width 263 height 13
click at [34, 693] on div "1 x - 02:46 04:42 04:42" at bounding box center [784, 685] width 1566 height 53
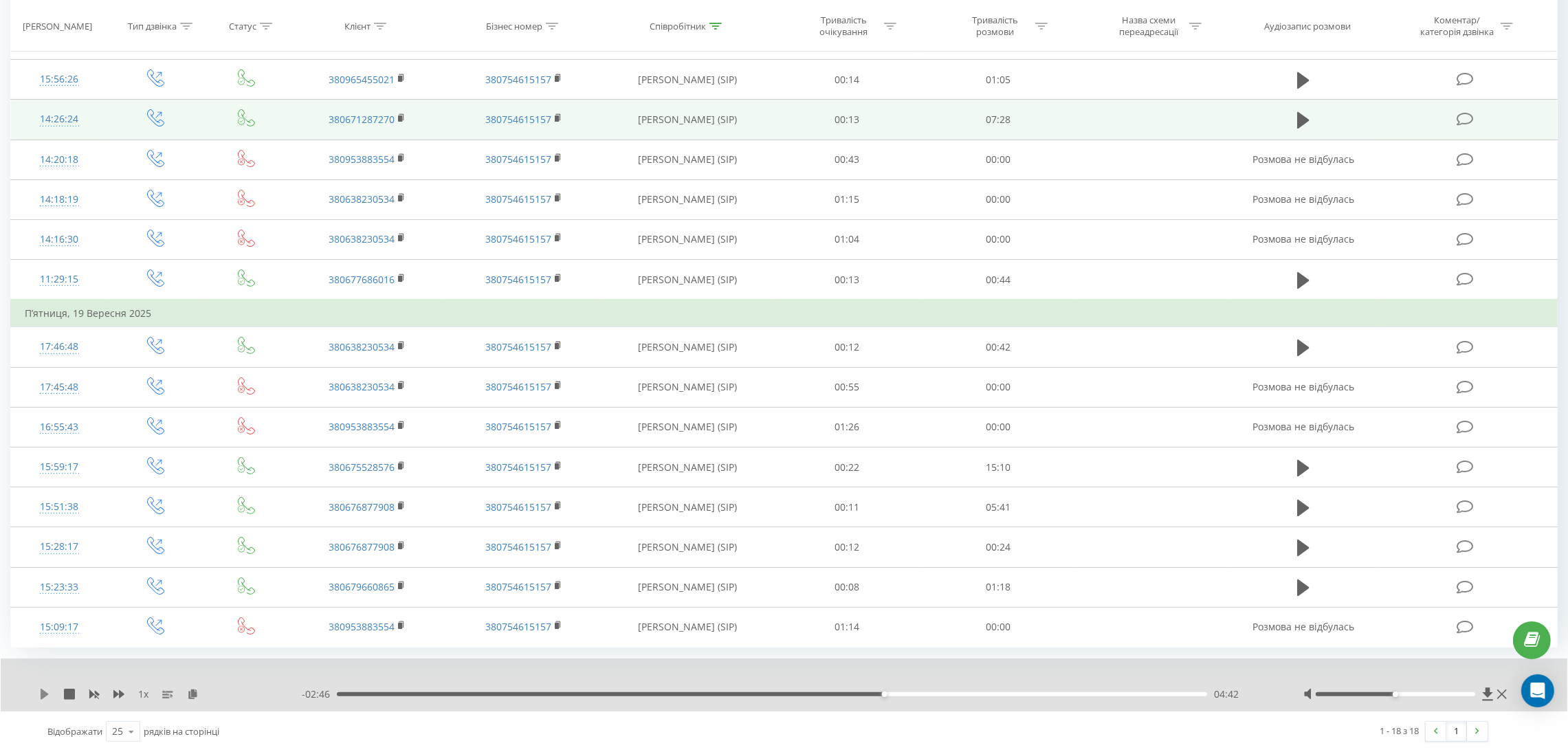
click at [47, 693] on icon at bounding box center [45, 695] width 11 height 11
click at [47, 693] on icon at bounding box center [47, 695] width 3 height 11
click at [47, 693] on icon at bounding box center [45, 695] width 11 height 11
click at [47, 693] on icon at bounding box center [47, 695] width 3 height 11
click at [47, 693] on icon at bounding box center [45, 695] width 11 height 11
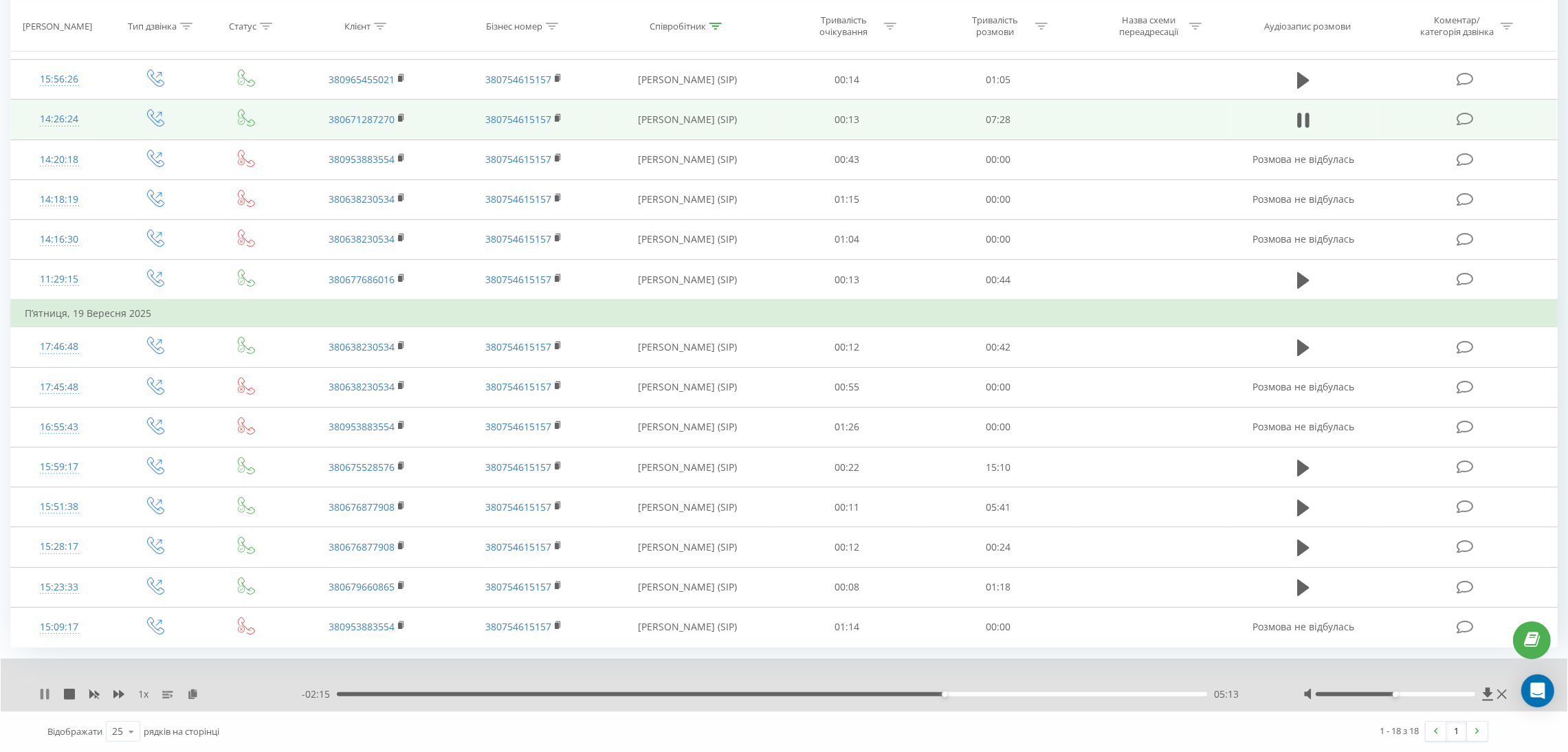
click at [47, 697] on icon at bounding box center [47, 695] width 3 height 11
click at [47, 697] on icon at bounding box center [45, 695] width 11 height 11
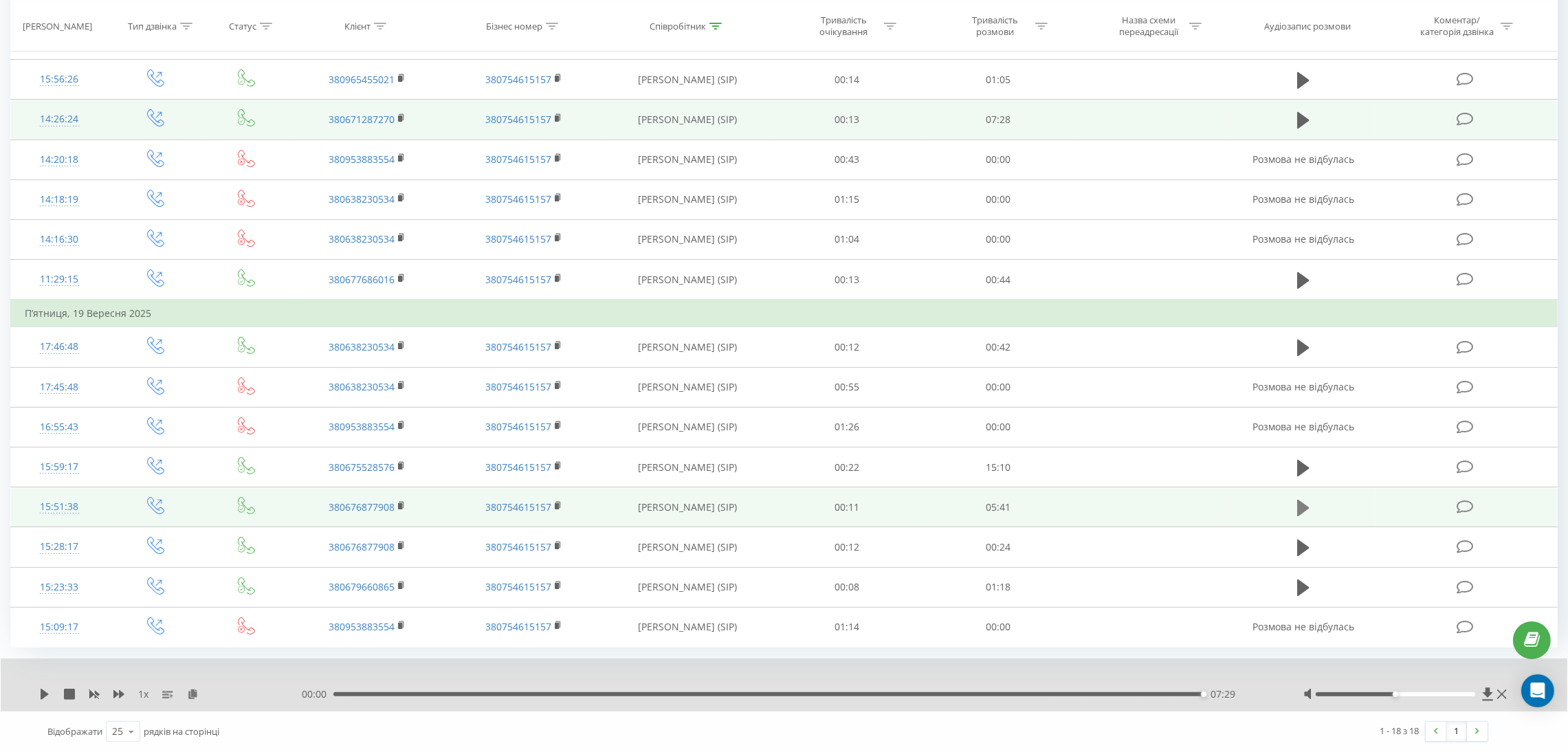
click at [1303, 508] on icon at bounding box center [1304, 508] width 13 height 16
click at [194, 696] on icon at bounding box center [193, 694] width 12 height 10
click at [43, 698] on icon at bounding box center [41, 695] width 3 height 11
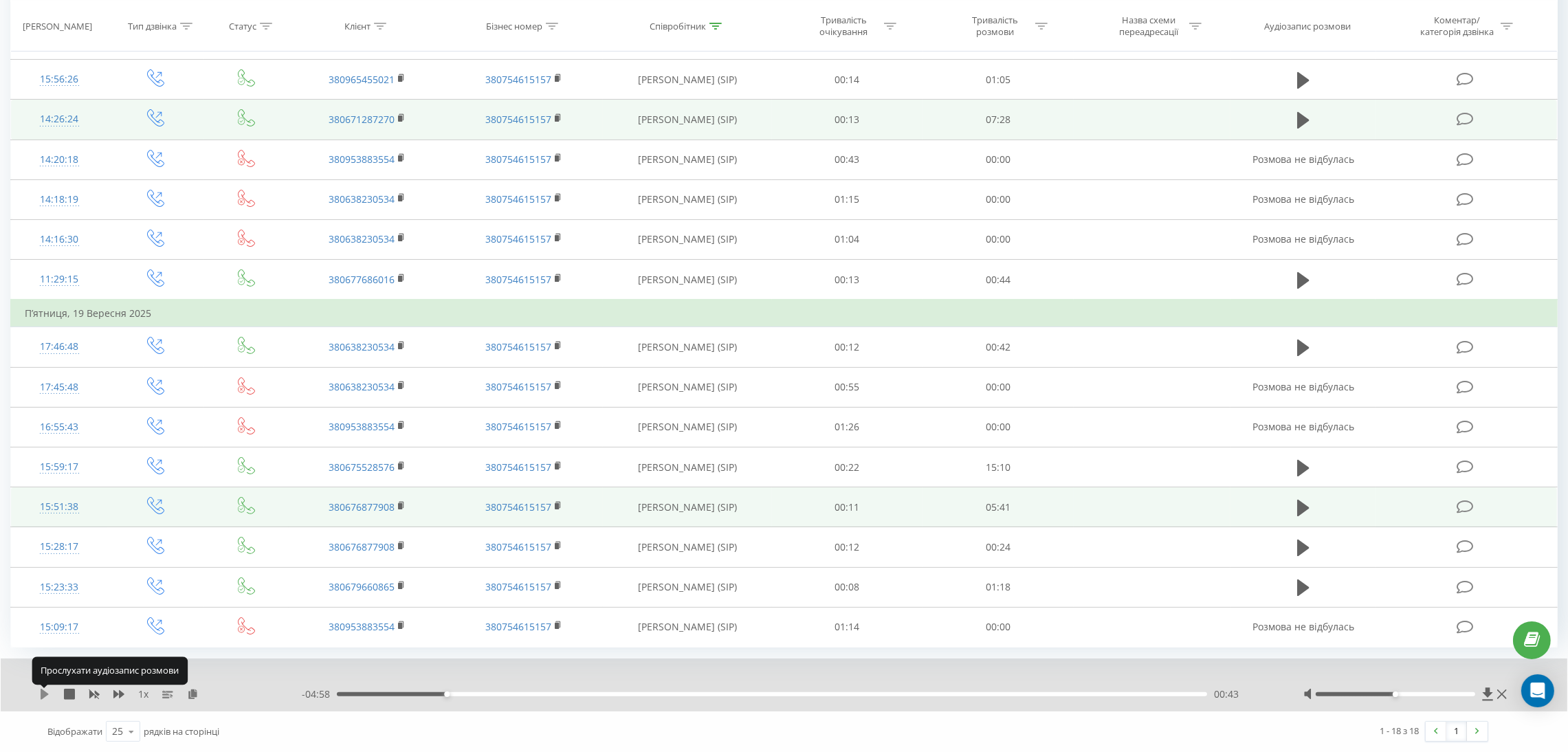
click at [45, 695] on icon at bounding box center [44, 695] width 8 height 11
click at [48, 702] on div "1 x - 04:53 00:48 00:48" at bounding box center [784, 685] width 1566 height 53
click at [47, 698] on icon at bounding box center [47, 695] width 3 height 11
click at [47, 698] on icon at bounding box center [45, 695] width 11 height 11
click at [492, 693] on div "01:01" at bounding box center [771, 695] width 870 height 4
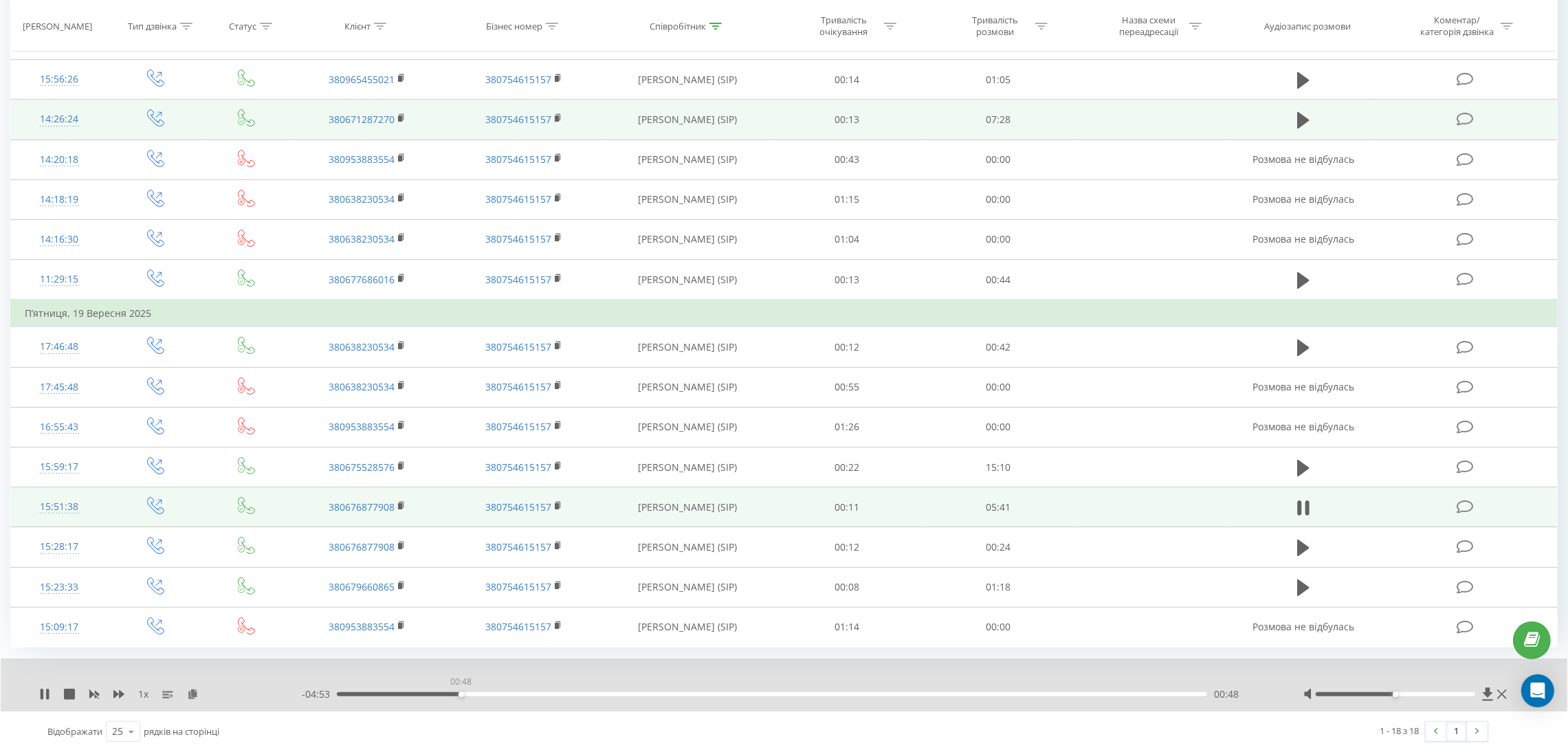
click at [461, 693] on div "00:48" at bounding box center [771, 695] width 870 height 4
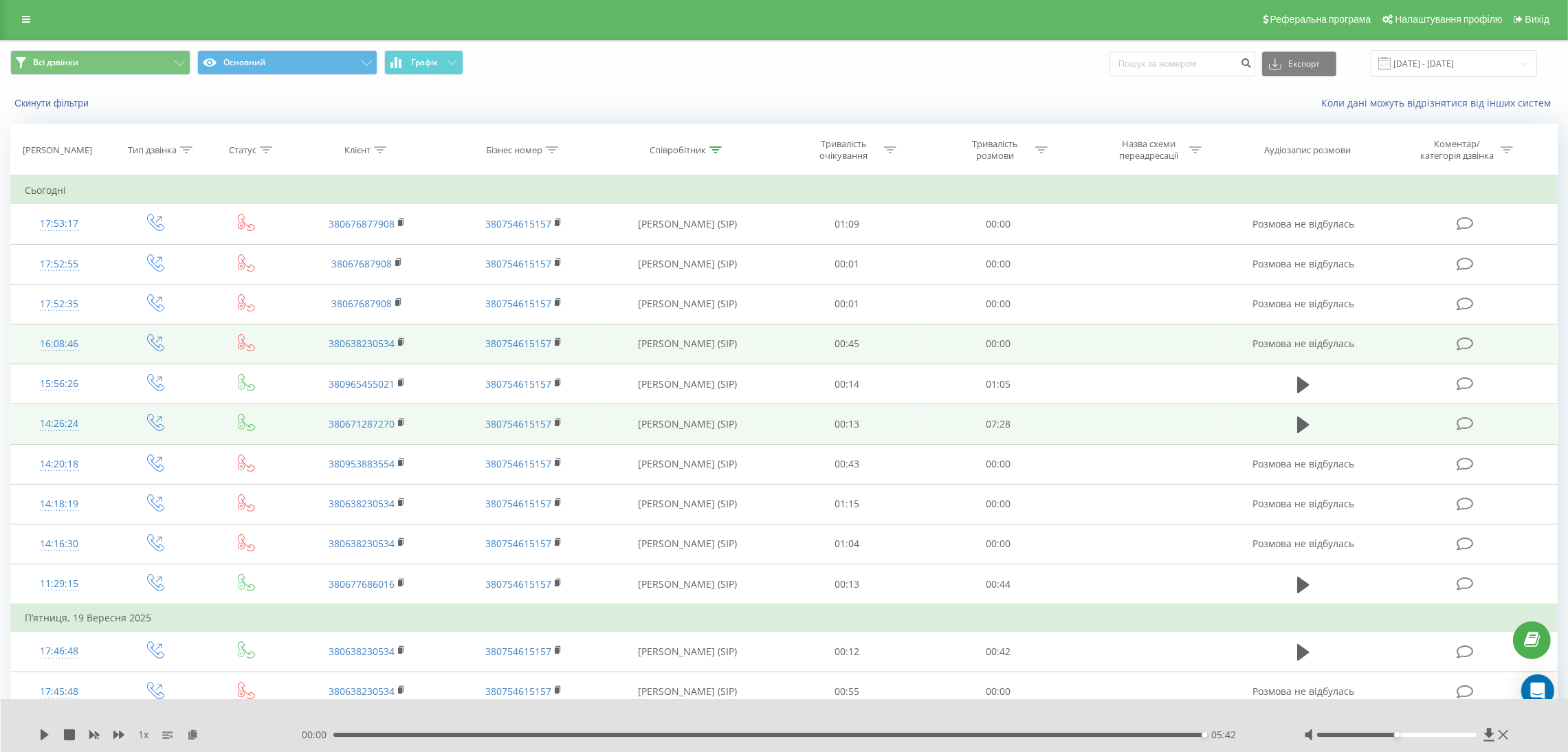
scroll to position [0, 0]
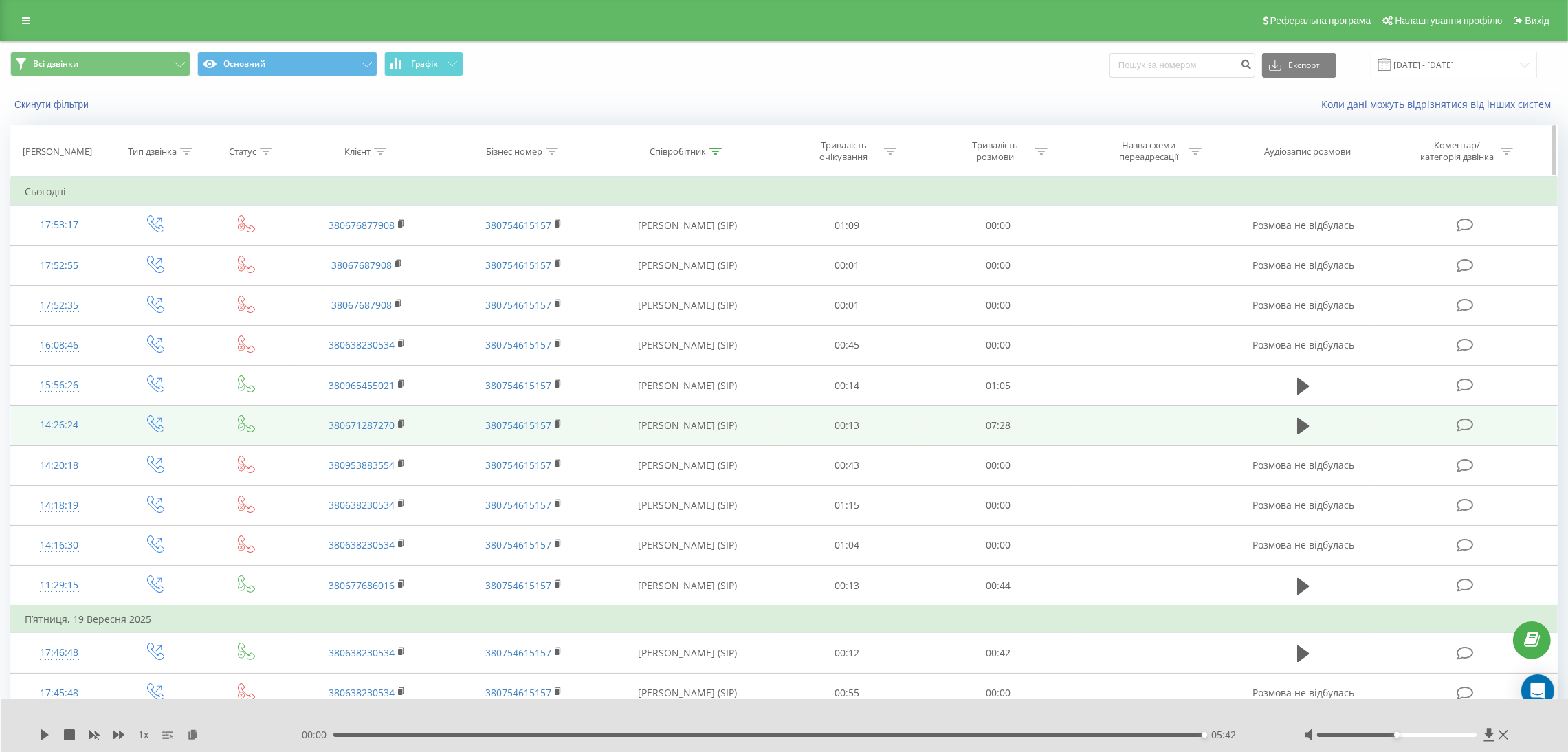
click at [715, 150] on icon at bounding box center [716, 151] width 13 height 7
click at [680, 252] on input "савч" at bounding box center [687, 249] width 121 height 24
click at [723, 276] on span "OK" at bounding box center [716, 277] width 39 height 22
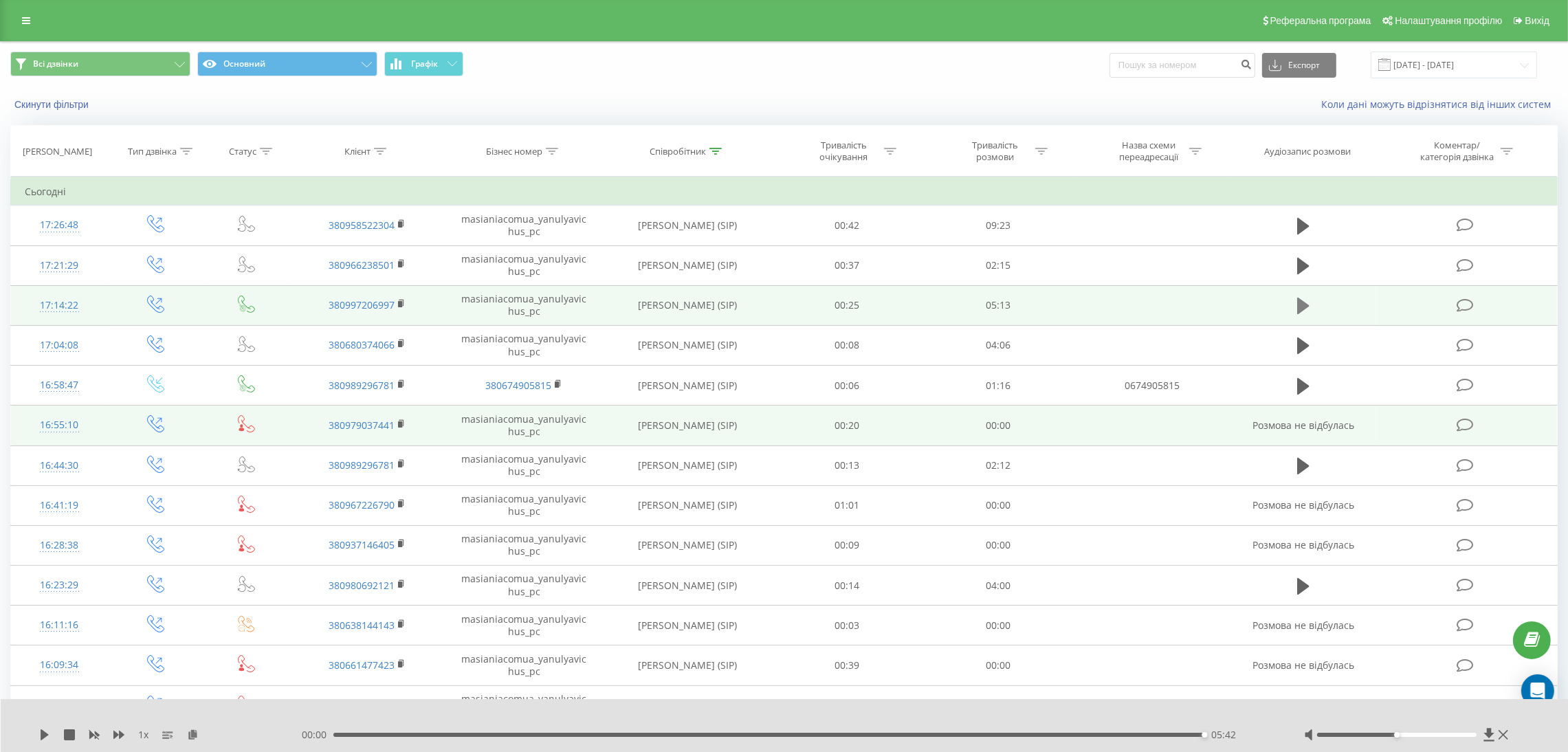
click at [1300, 301] on icon at bounding box center [1304, 306] width 13 height 16
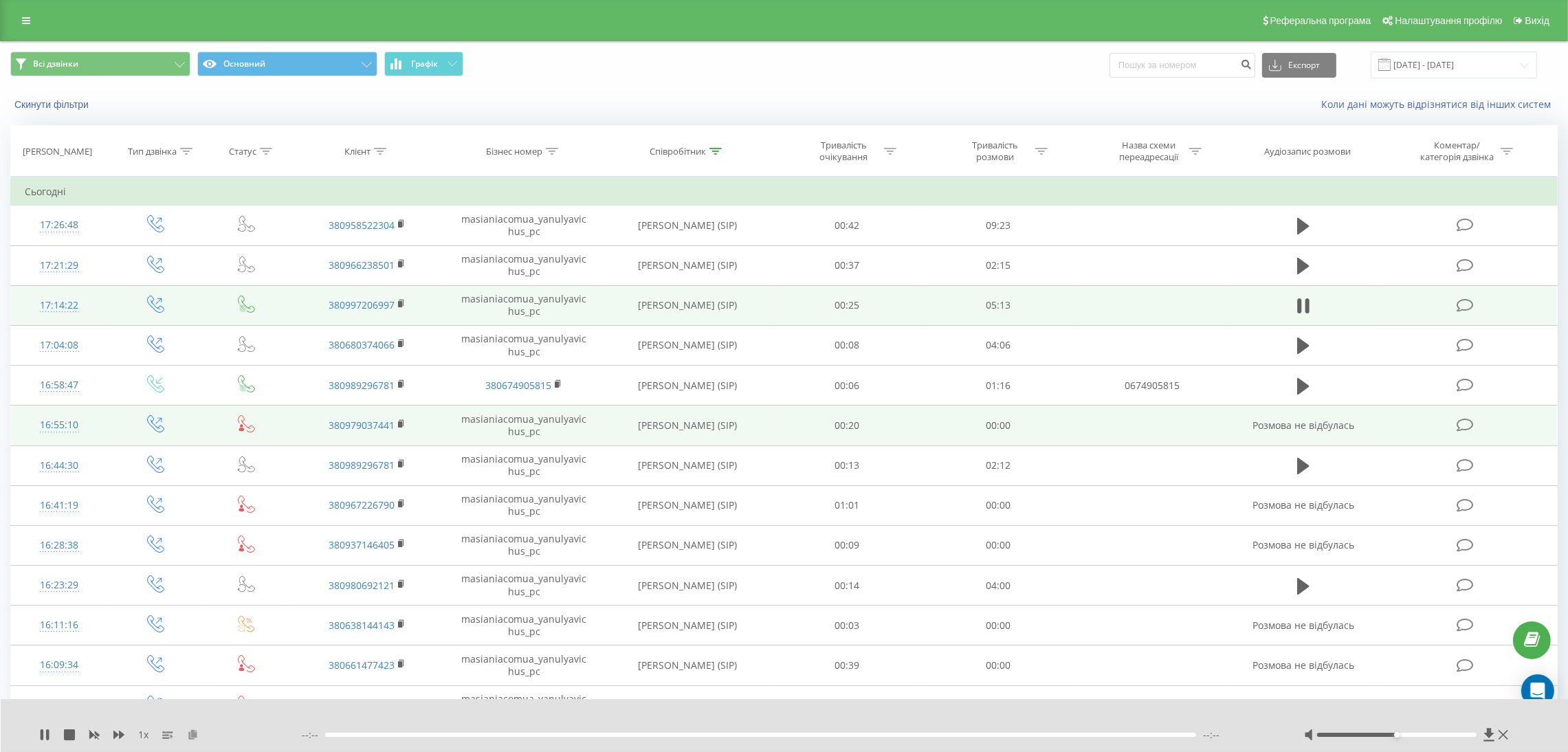
click at [194, 734] on icon at bounding box center [193, 734] width 12 height 10
click at [195, 737] on icon at bounding box center [193, 734] width 12 height 10
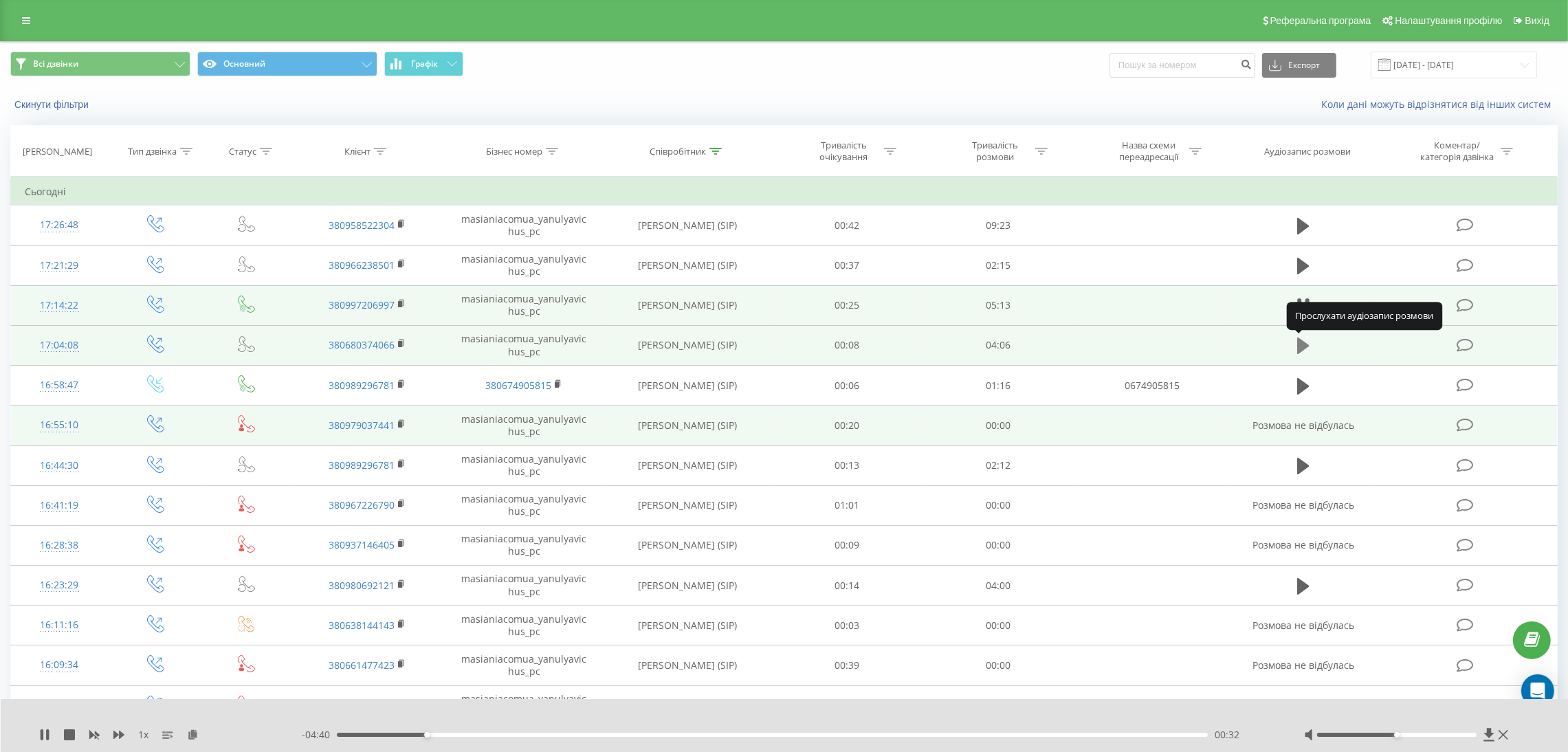
click at [1303, 347] on icon at bounding box center [1304, 346] width 13 height 16
drag, startPoint x: 197, startPoint y: 731, endPoint x: 202, endPoint y: 704, distance: 27.5
click at [197, 731] on icon at bounding box center [193, 734] width 12 height 10
click at [50, 737] on div "1 x" at bounding box center [170, 734] width 263 height 13
click at [40, 734] on icon at bounding box center [41, 735] width 3 height 11
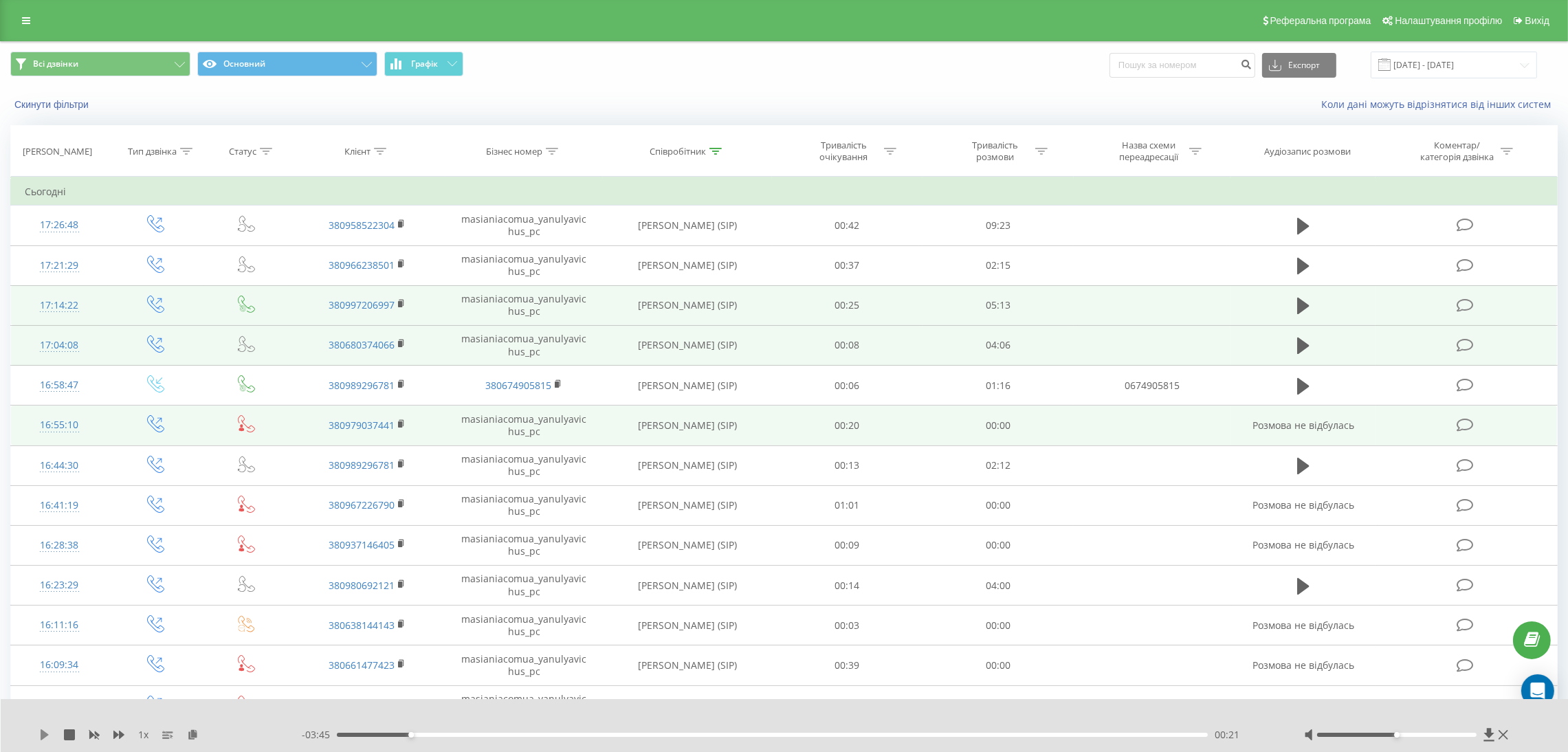
click at [43, 735] on icon at bounding box center [44, 735] width 8 height 11
click at [372, 737] on div "00:53" at bounding box center [772, 735] width 871 height 4
drag, startPoint x: 1400, startPoint y: 734, endPoint x: 1478, endPoint y: 745, distance: 78.8
click at [1478, 745] on div "1 x - 03:53 00:13 00:13" at bounding box center [785, 725] width 1568 height 53
click at [44, 734] on icon at bounding box center [45, 735] width 11 height 11
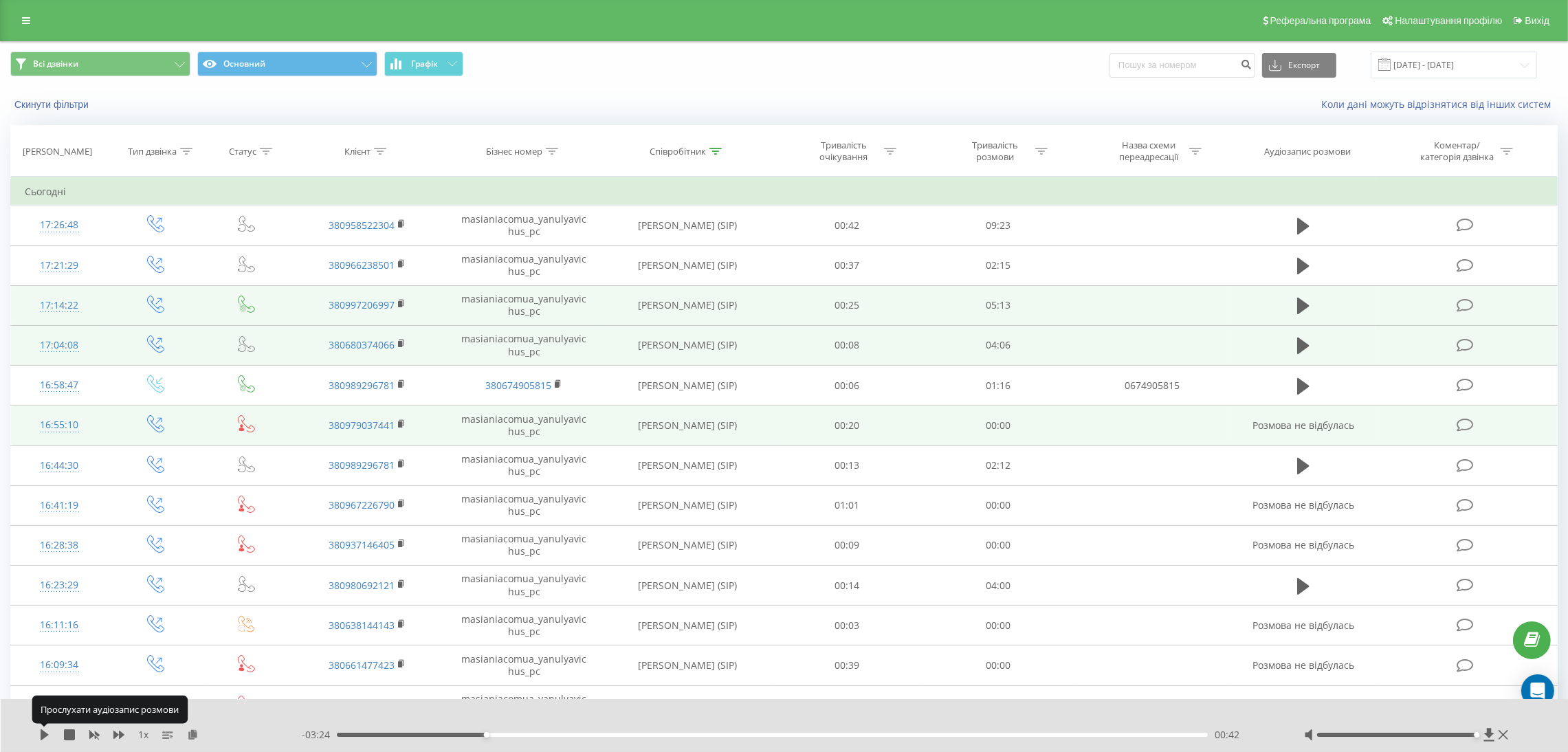
click at [44, 734] on icon at bounding box center [44, 735] width 8 height 11
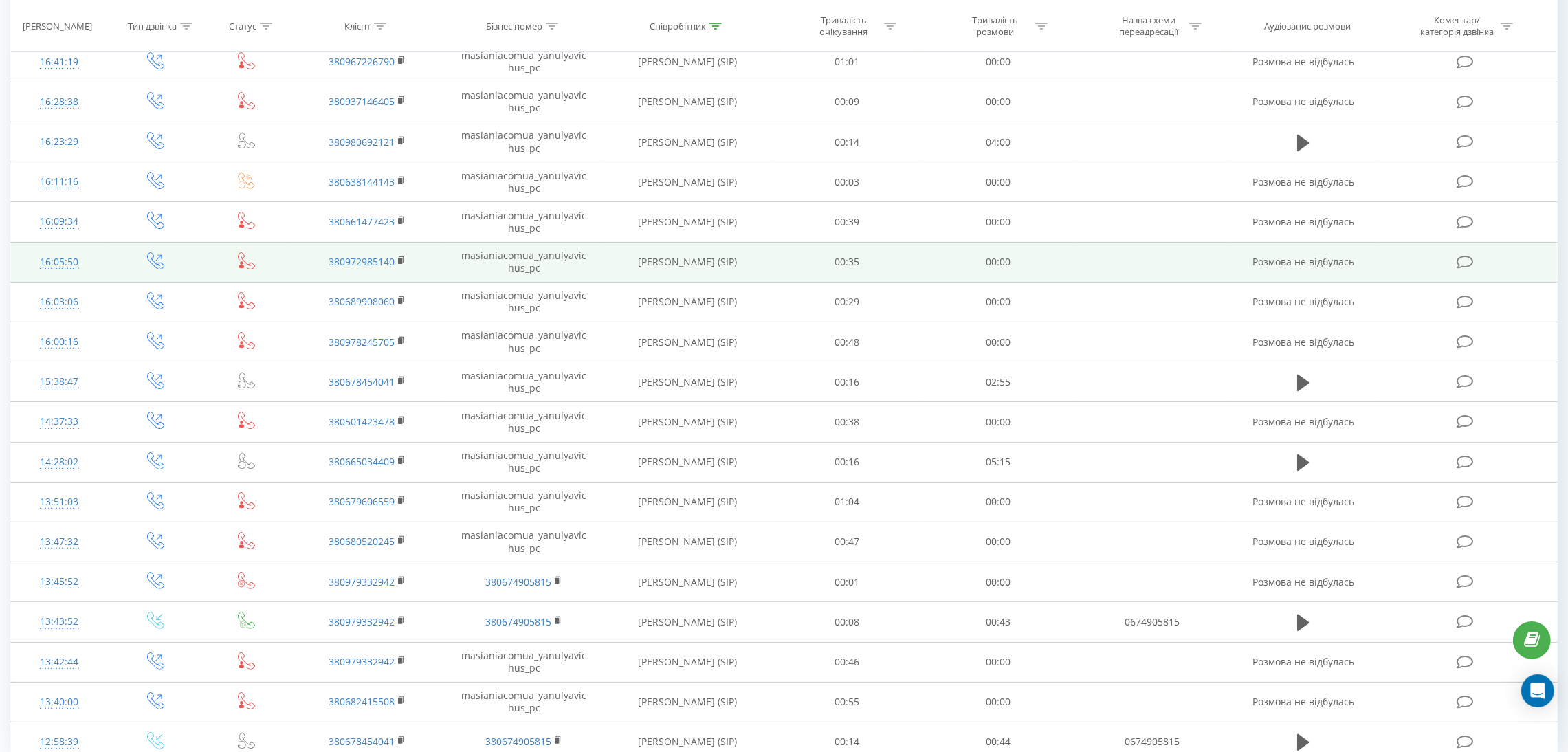
scroll to position [509, 0]
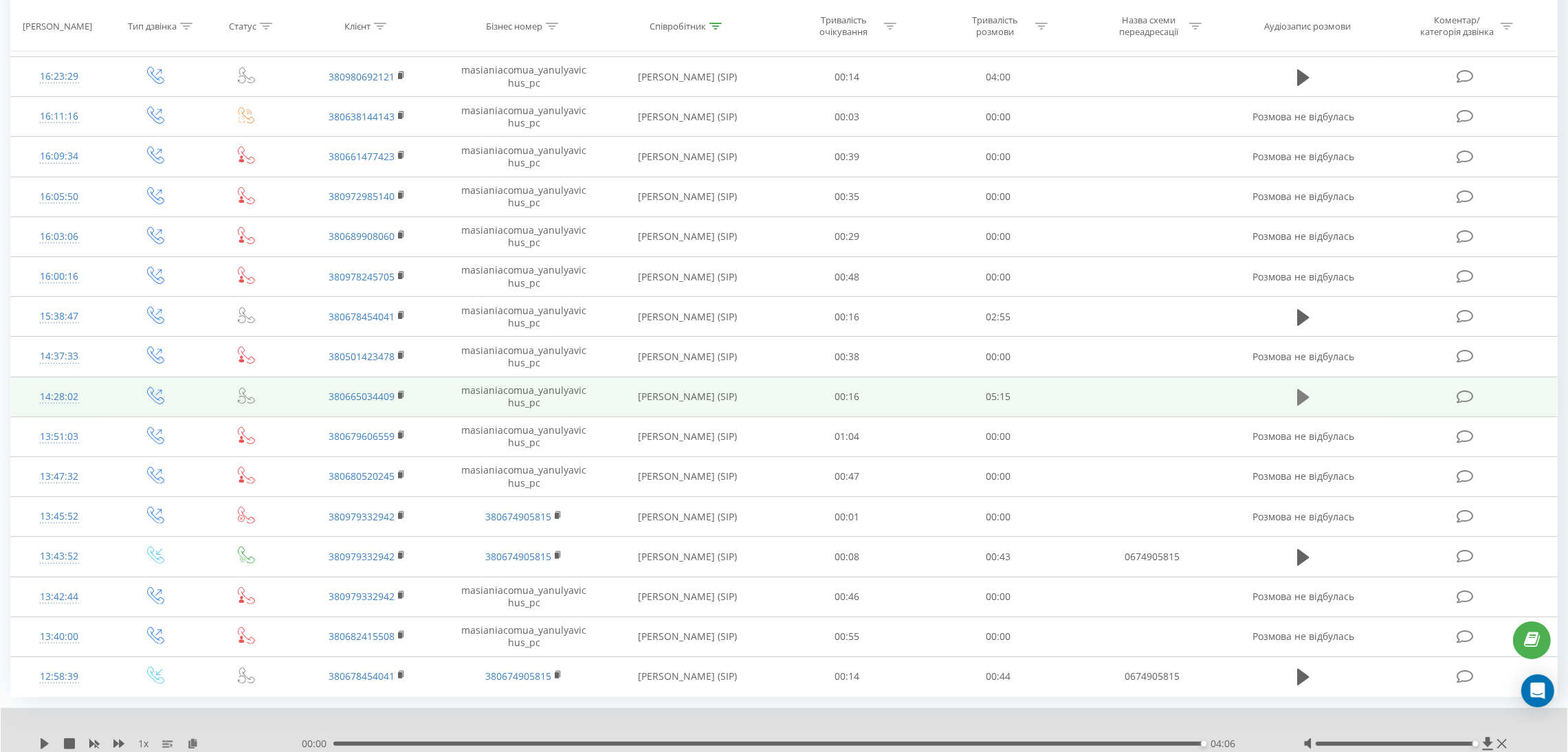
click at [1306, 402] on icon at bounding box center [1304, 397] width 13 height 19
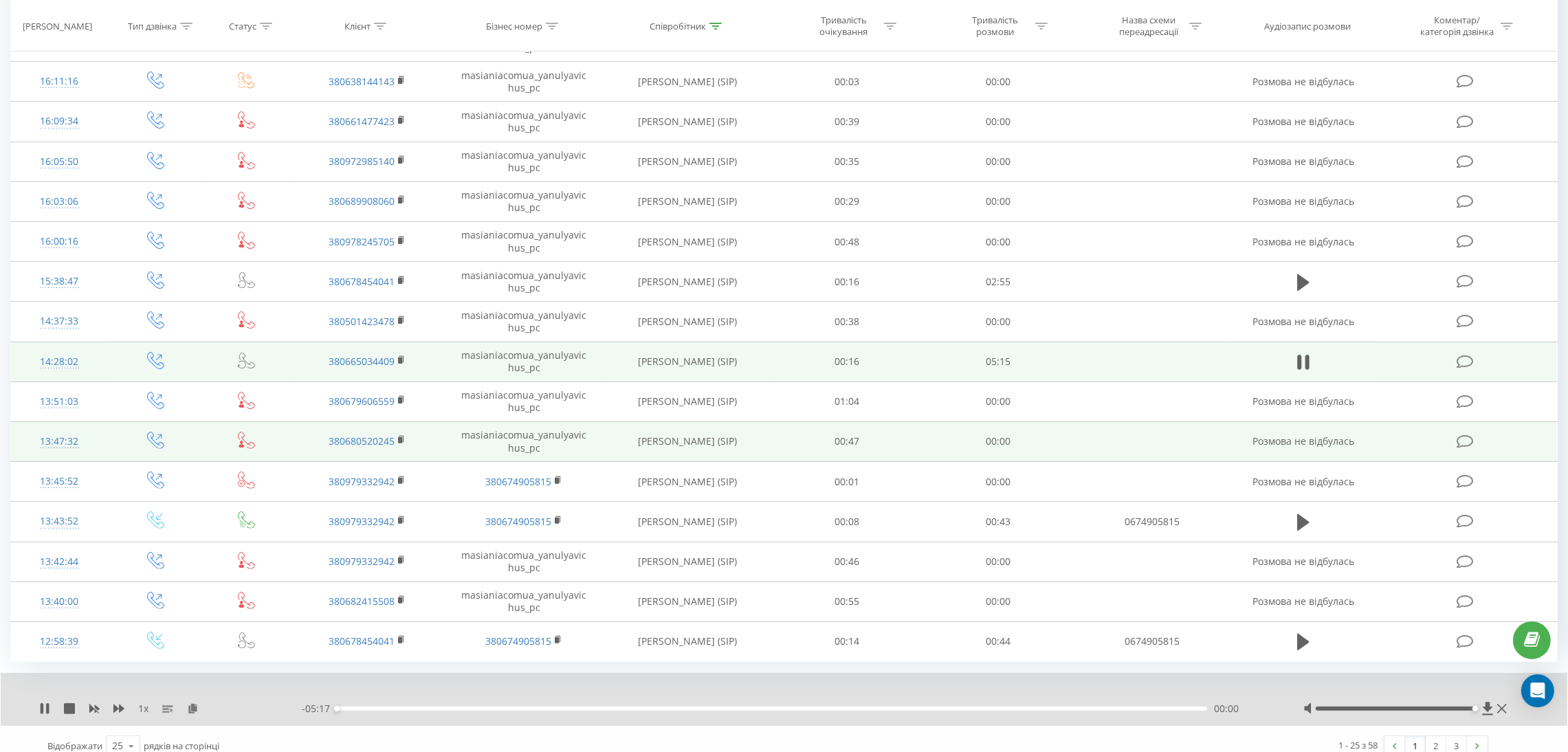
scroll to position [562, 0]
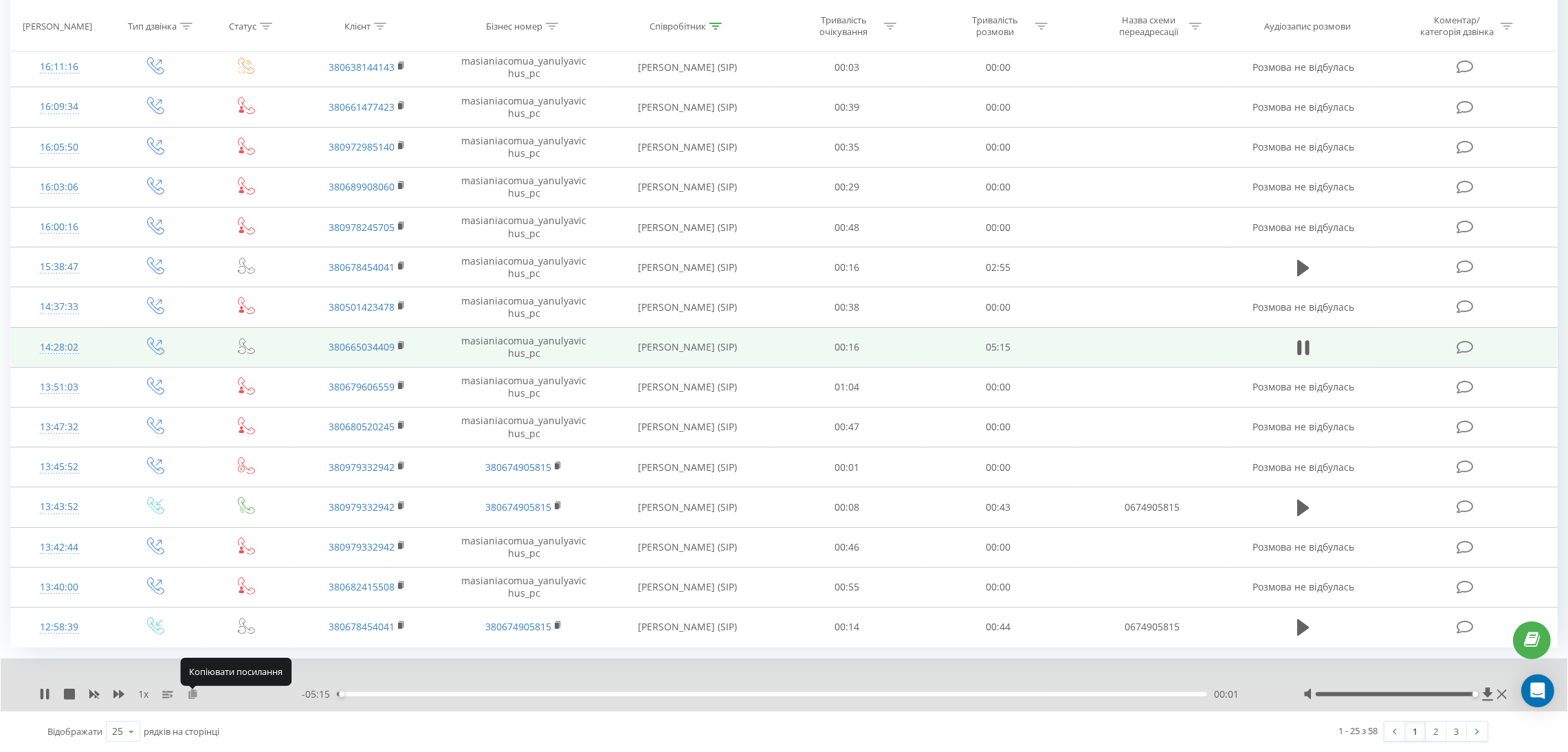
click at [192, 693] on icon at bounding box center [193, 694] width 12 height 10
click at [43, 693] on icon at bounding box center [45, 695] width 11 height 11
drag, startPoint x: 39, startPoint y: 695, endPoint x: 69, endPoint y: 696, distance: 30.0
click at [39, 696] on icon at bounding box center [45, 695] width 11 height 11
click at [48, 691] on icon at bounding box center [45, 695] width 11 height 11
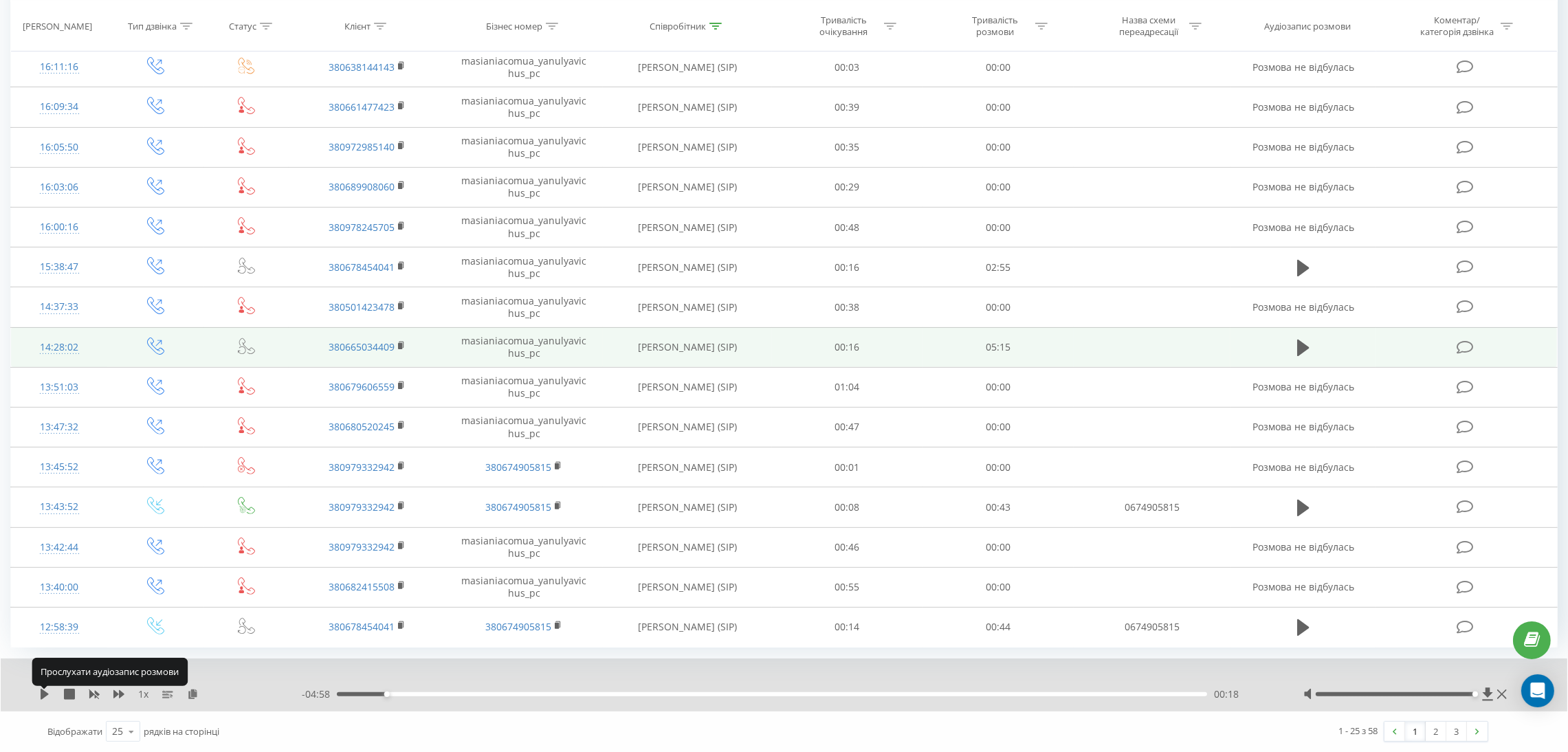
click at [48, 691] on icon at bounding box center [45, 695] width 11 height 11
click at [43, 693] on icon at bounding box center [41, 695] width 3 height 11
click at [39, 697] on icon at bounding box center [45, 695] width 11 height 11
click at [706, 694] on div "02:24" at bounding box center [771, 695] width 870 height 4
click at [47, 693] on icon at bounding box center [47, 695] width 3 height 11
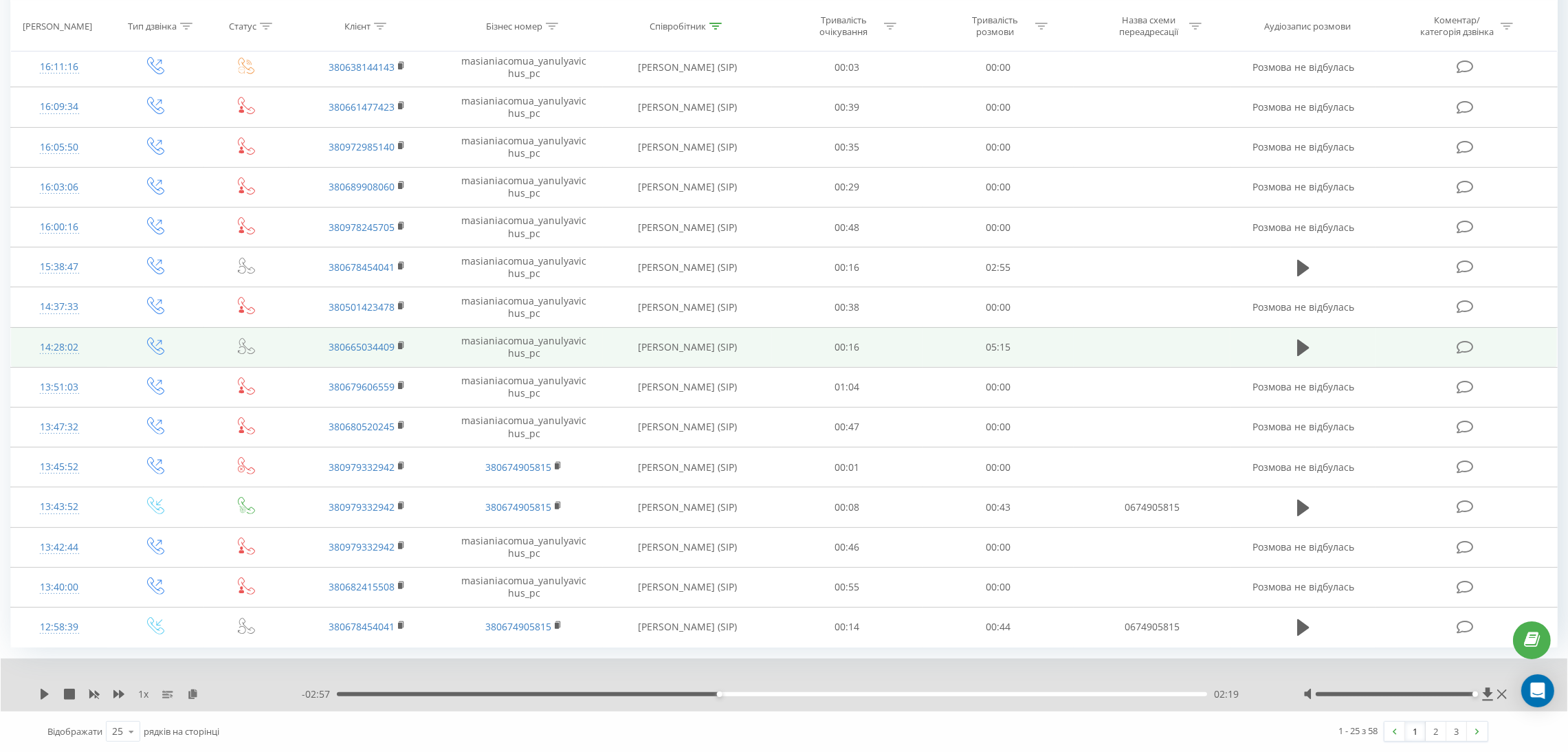
drag, startPoint x: 43, startPoint y: 693, endPoint x: 76, endPoint y: 732, distance: 51.1
click at [43, 693] on icon at bounding box center [44, 695] width 8 height 11
click at [682, 688] on div "- 02:52 02:24 02:24" at bounding box center [785, 694] width 967 height 13
click at [681, 693] on div "02:24" at bounding box center [771, 695] width 870 height 4
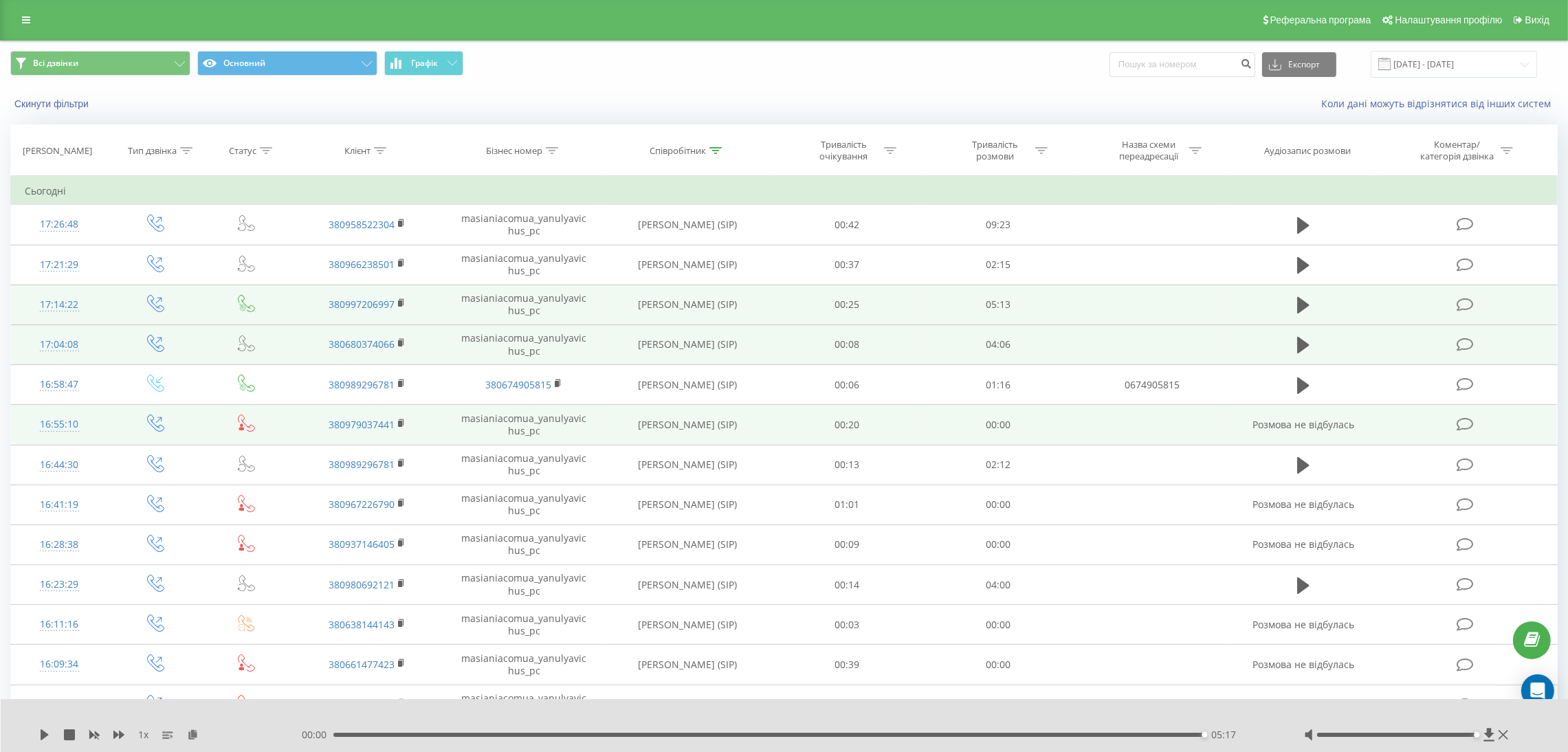
scroll to position [0, 0]
click at [719, 145] on th "Співробітник" at bounding box center [687, 151] width 169 height 51
click at [719, 149] on icon at bounding box center [716, 151] width 13 height 7
click at [667, 249] on input "яну" at bounding box center [687, 249] width 121 height 24
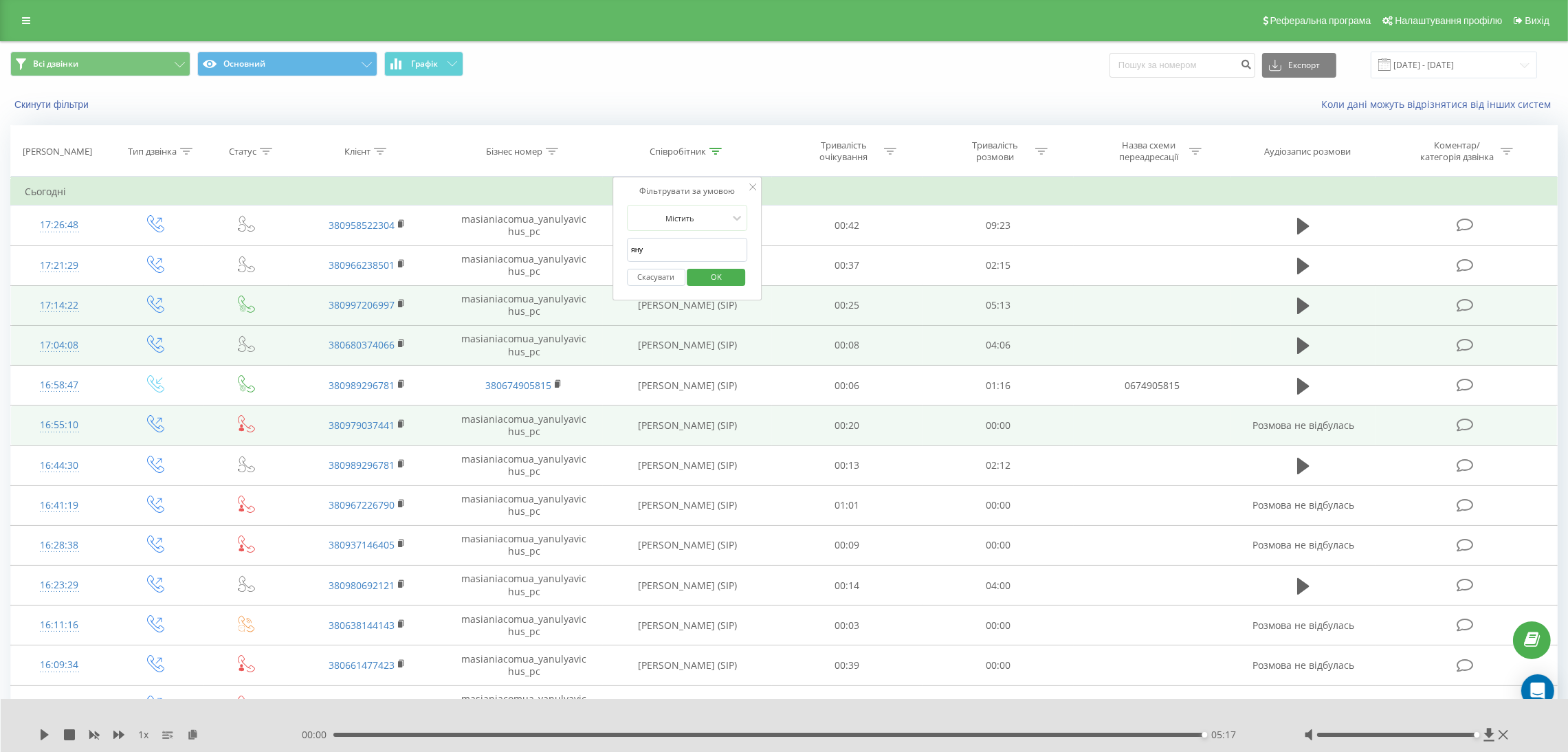
click at [667, 249] on input "яну" at bounding box center [687, 249] width 121 height 24
type input "гайд"
click at [711, 274] on span "OK" at bounding box center [716, 277] width 39 height 22
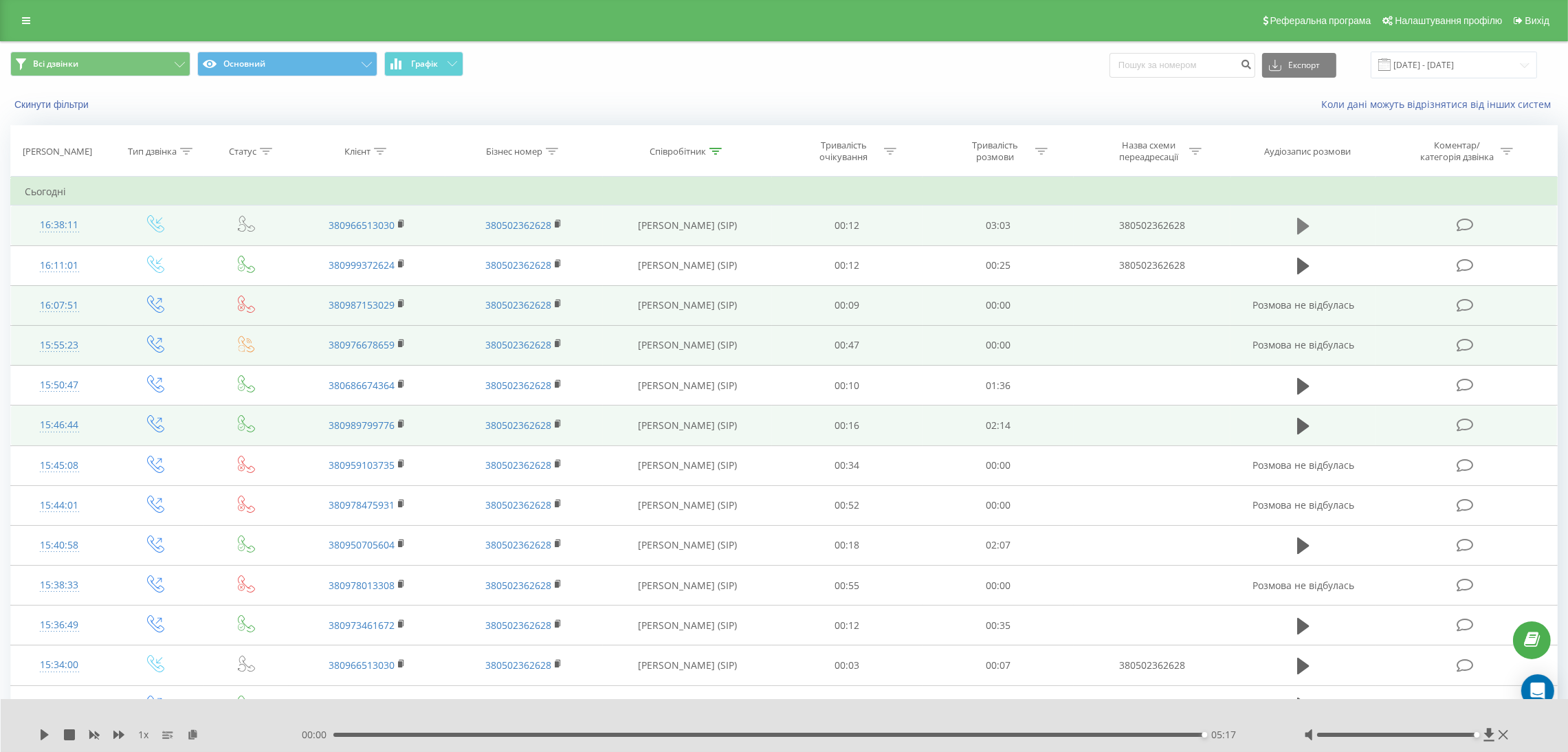
click at [1310, 227] on button at bounding box center [1303, 226] width 21 height 21
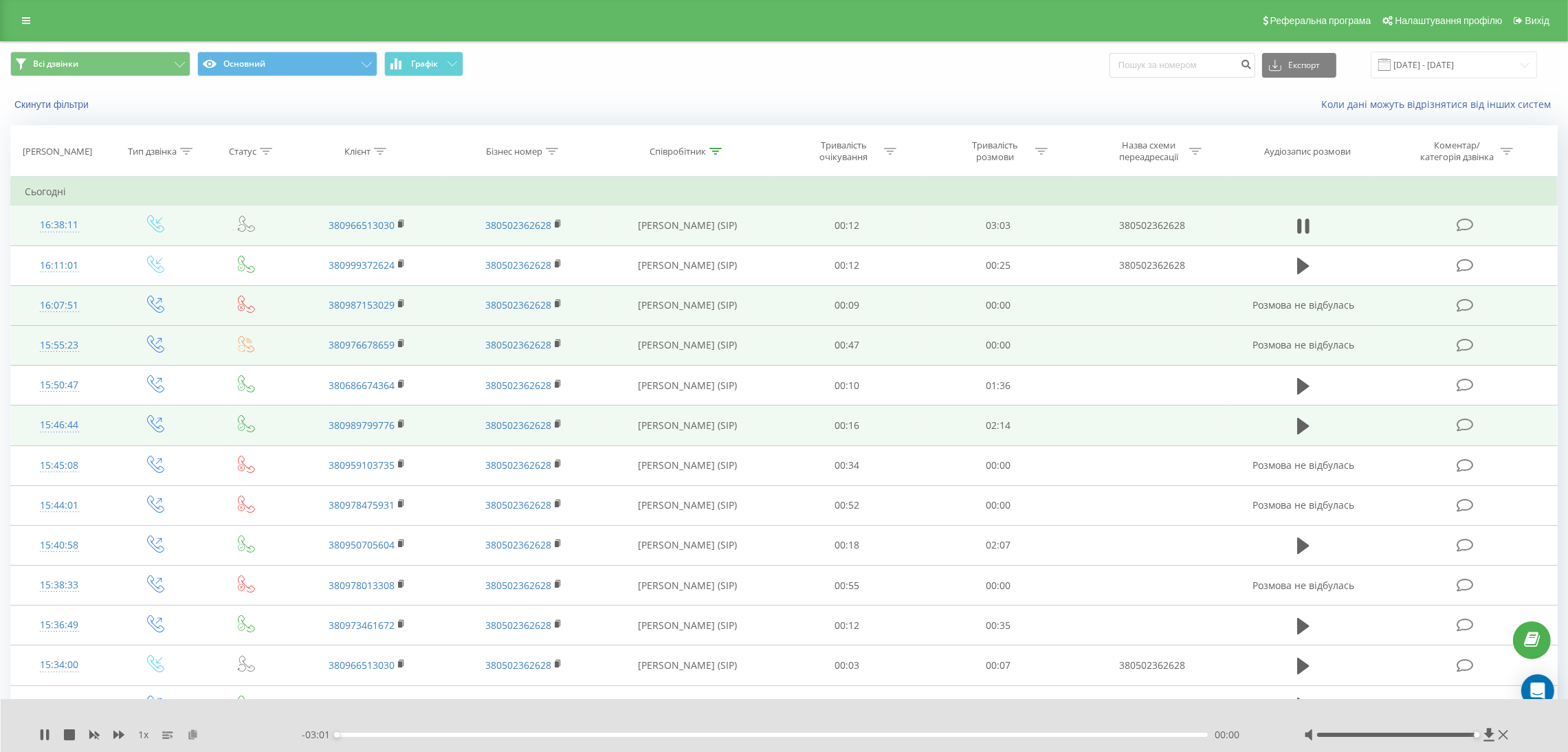
click at [191, 734] on icon at bounding box center [193, 734] width 12 height 10
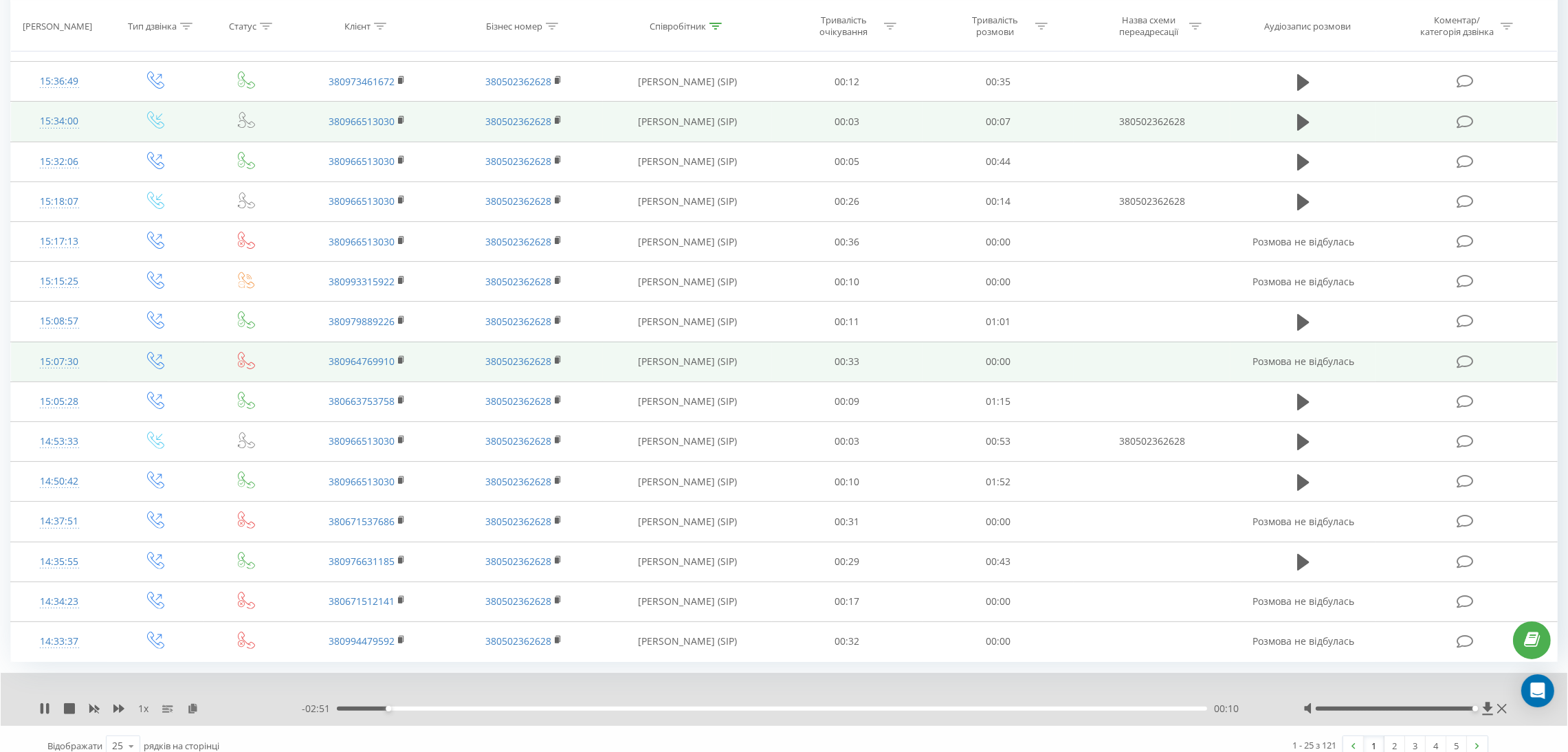
scroll to position [562, 0]
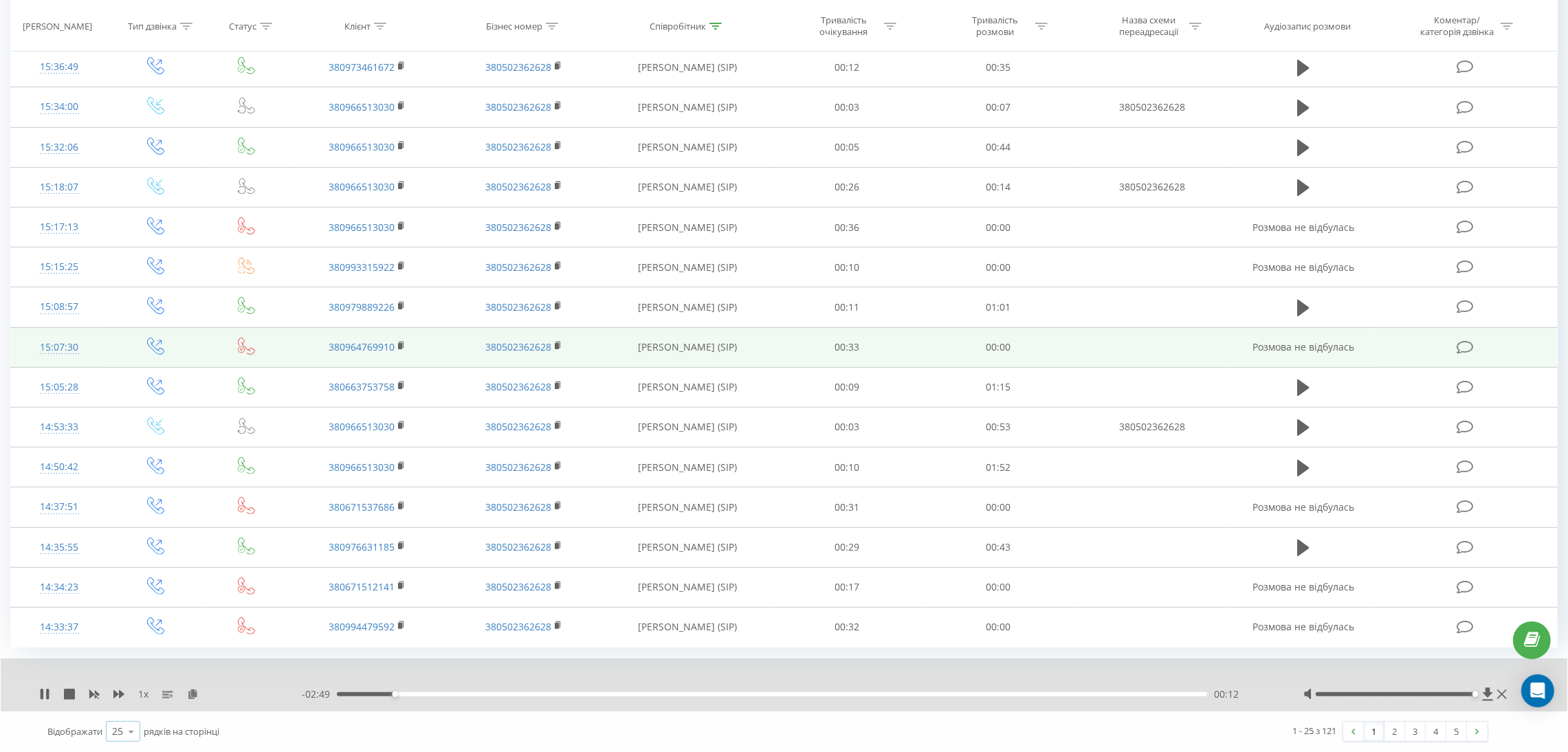
click at [123, 730] on icon at bounding box center [131, 732] width 21 height 27
click at [128, 713] on span "100" at bounding box center [120, 712] width 16 height 13
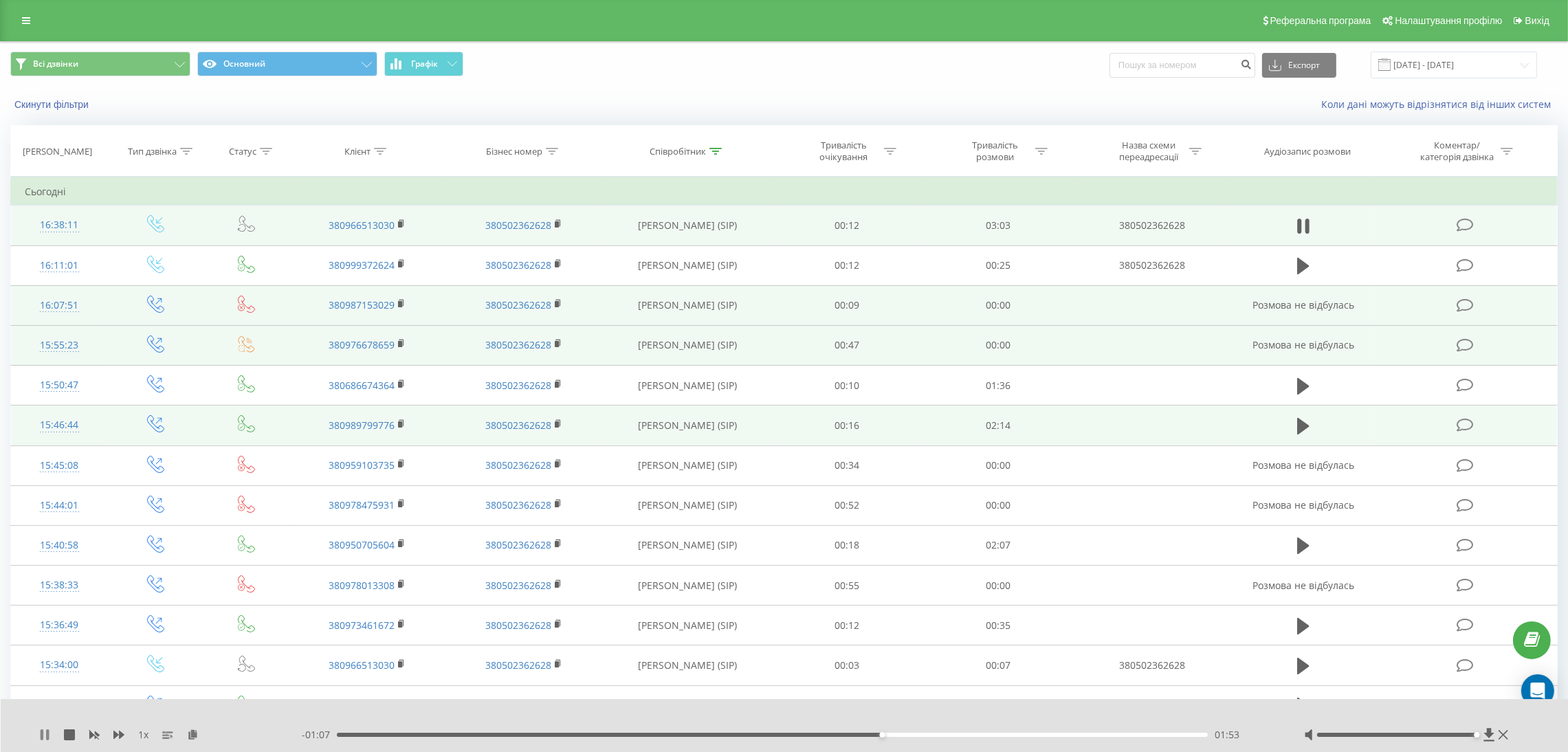
click at [47, 732] on icon at bounding box center [47, 735] width 3 height 11
click at [43, 734] on icon at bounding box center [44, 735] width 8 height 11
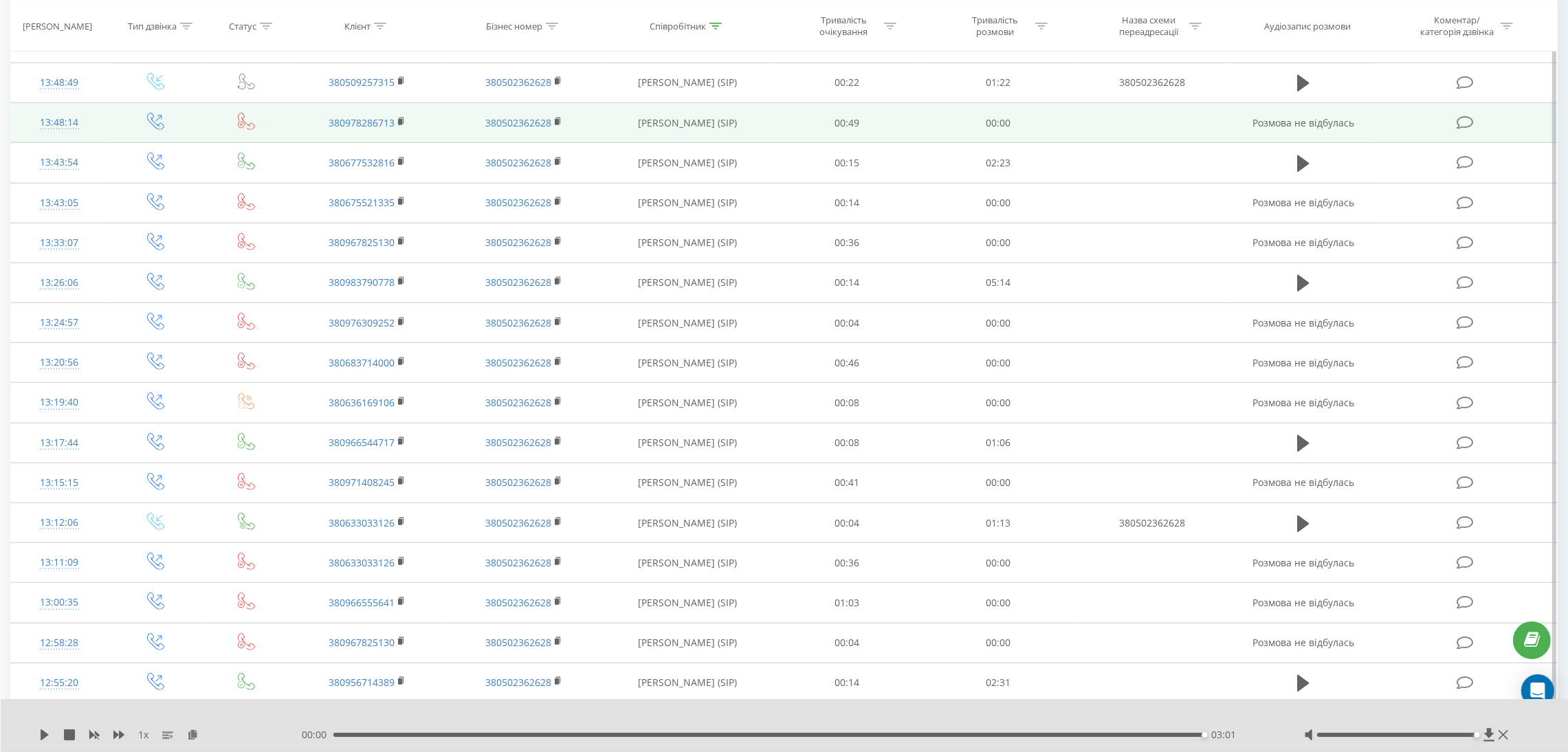
scroll to position [1547, 0]
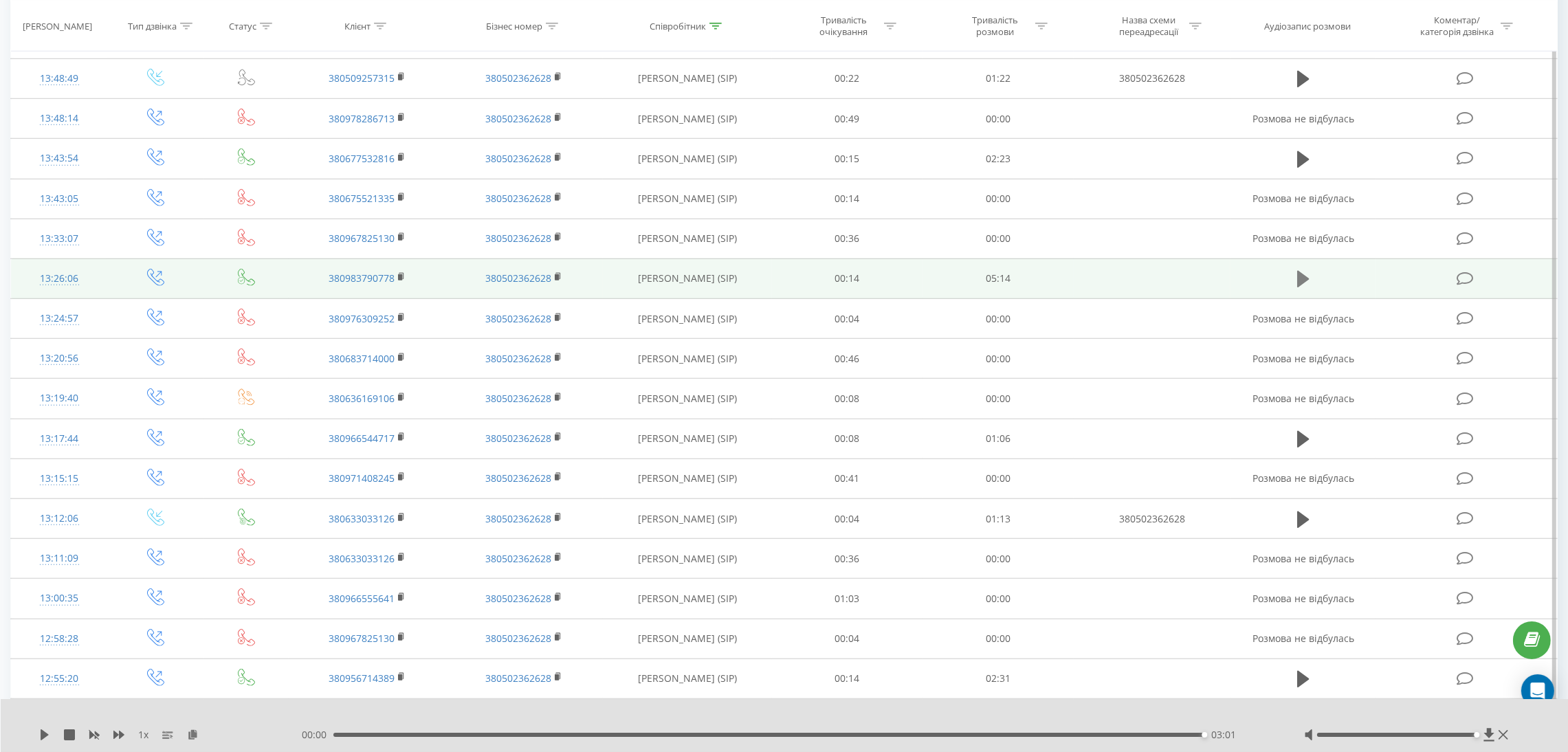
click at [1300, 285] on icon at bounding box center [1304, 279] width 13 height 16
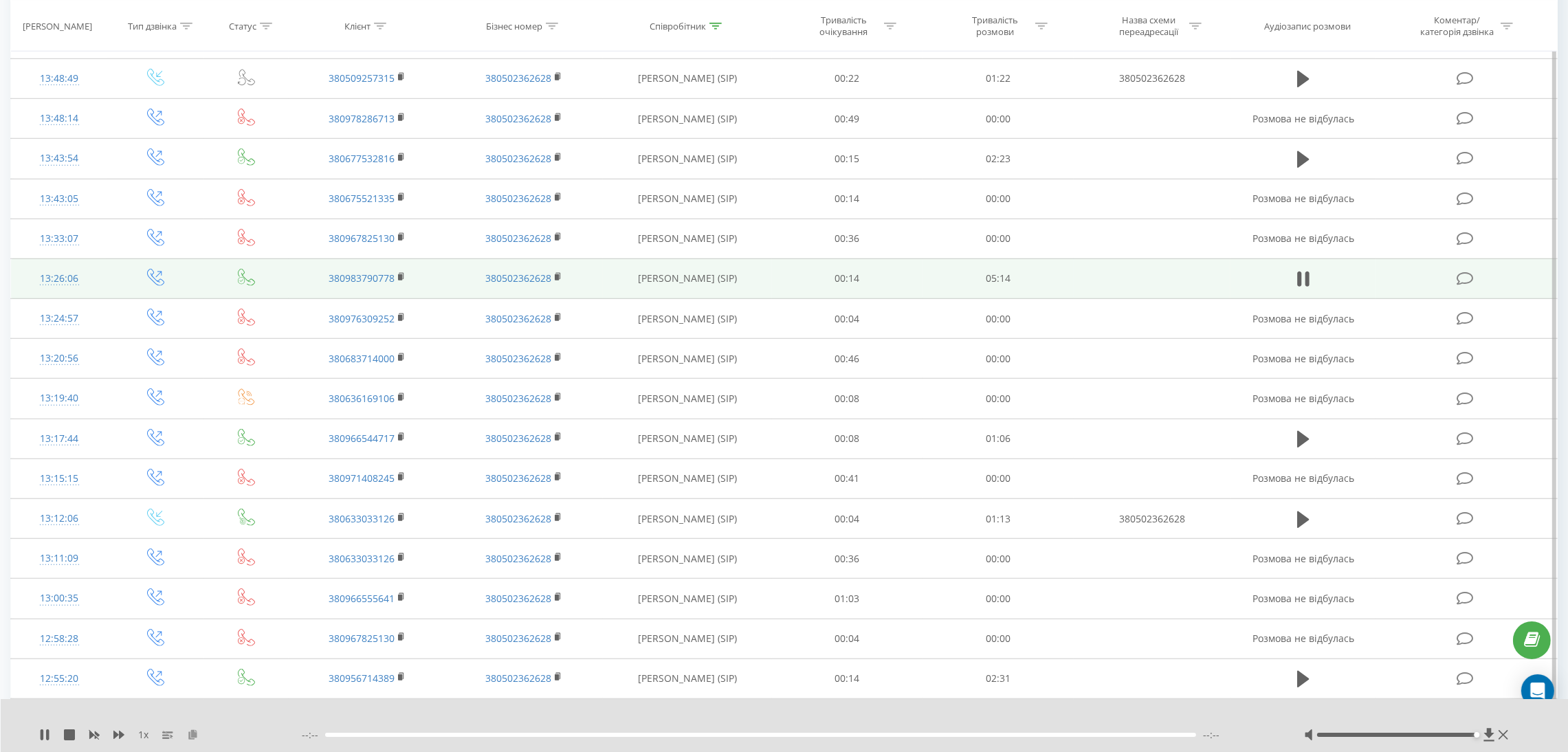
click at [191, 736] on icon at bounding box center [193, 734] width 12 height 10
